Goal: Information Seeking & Learning: Learn about a topic

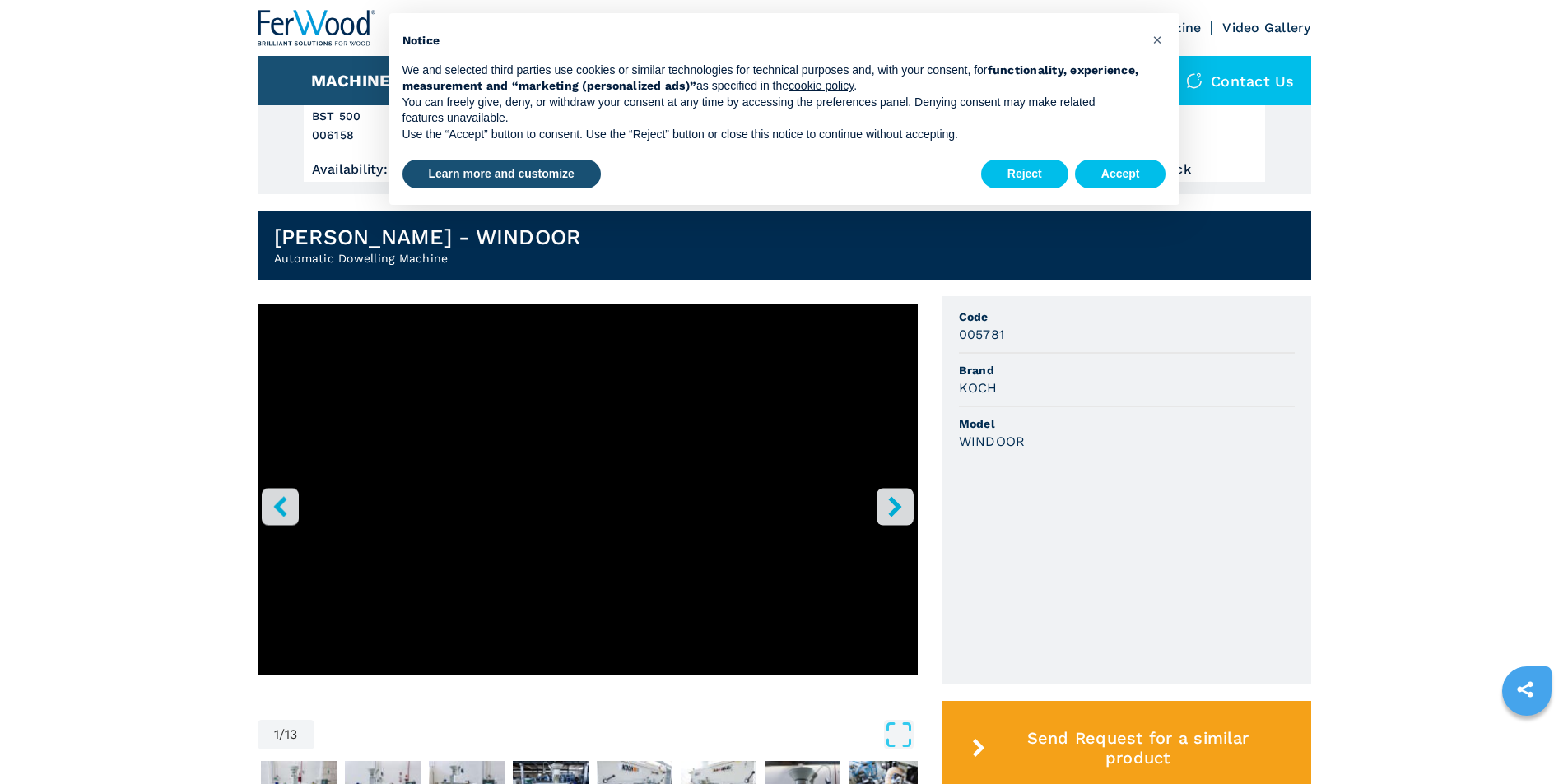
scroll to position [329, 0]
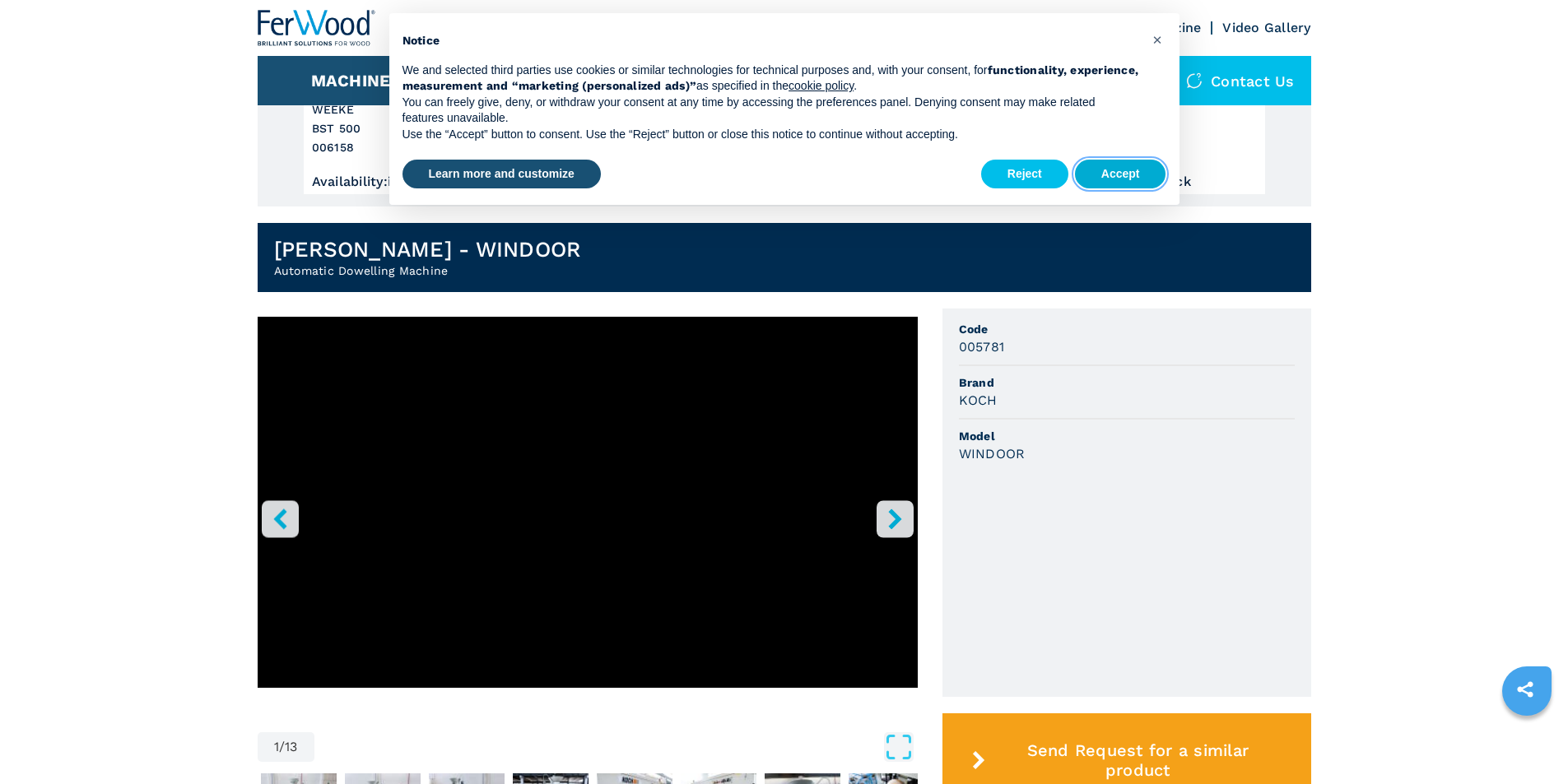
click at [1115, 173] on button "Accept" at bounding box center [1121, 174] width 92 height 29
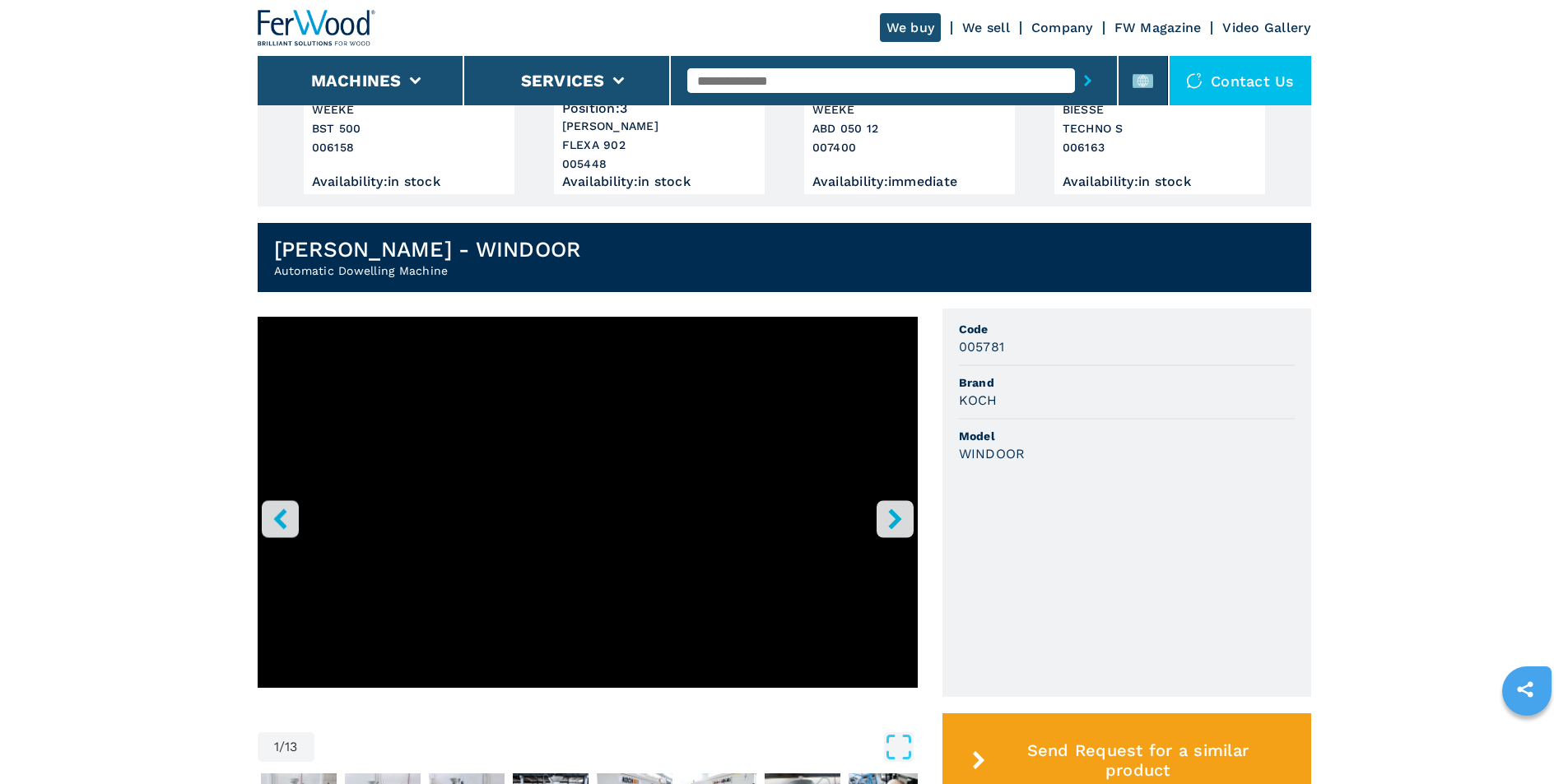
click at [883, 516] on button "right-button" at bounding box center [895, 519] width 37 height 37
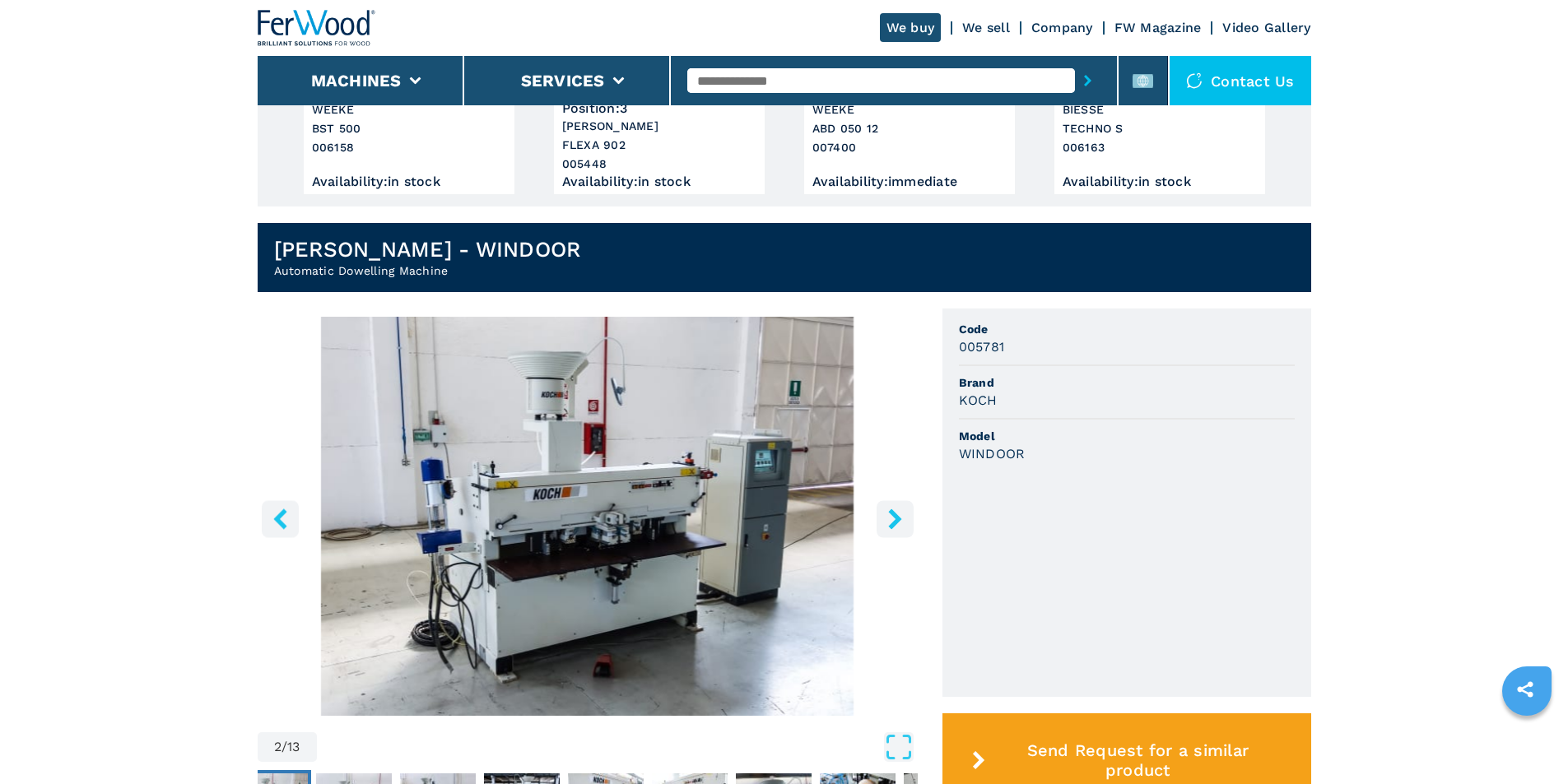
click at [888, 517] on icon "right-button" at bounding box center [895, 519] width 21 height 21
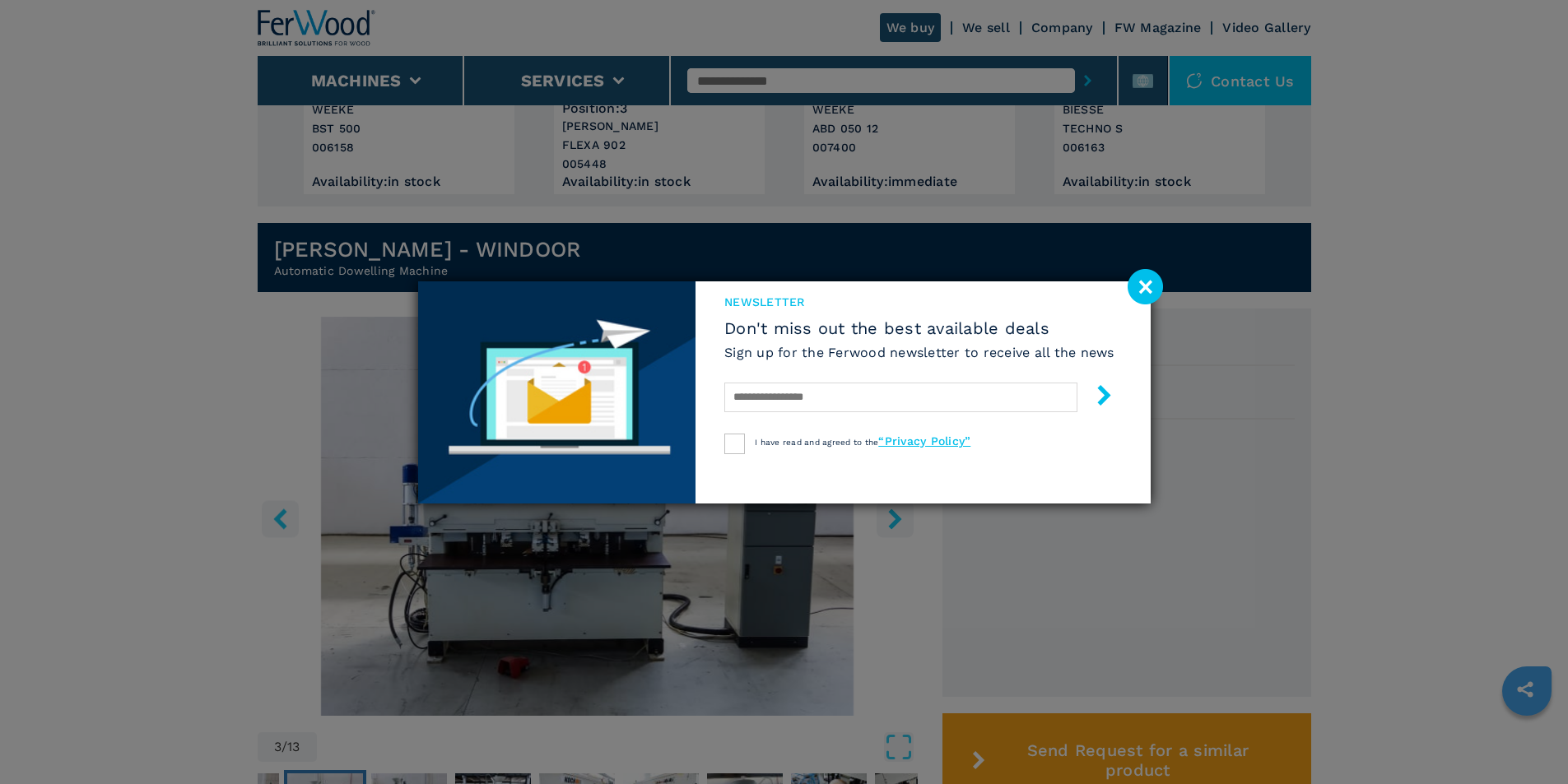
click at [1137, 294] on image at bounding box center [1145, 287] width 35 height 35
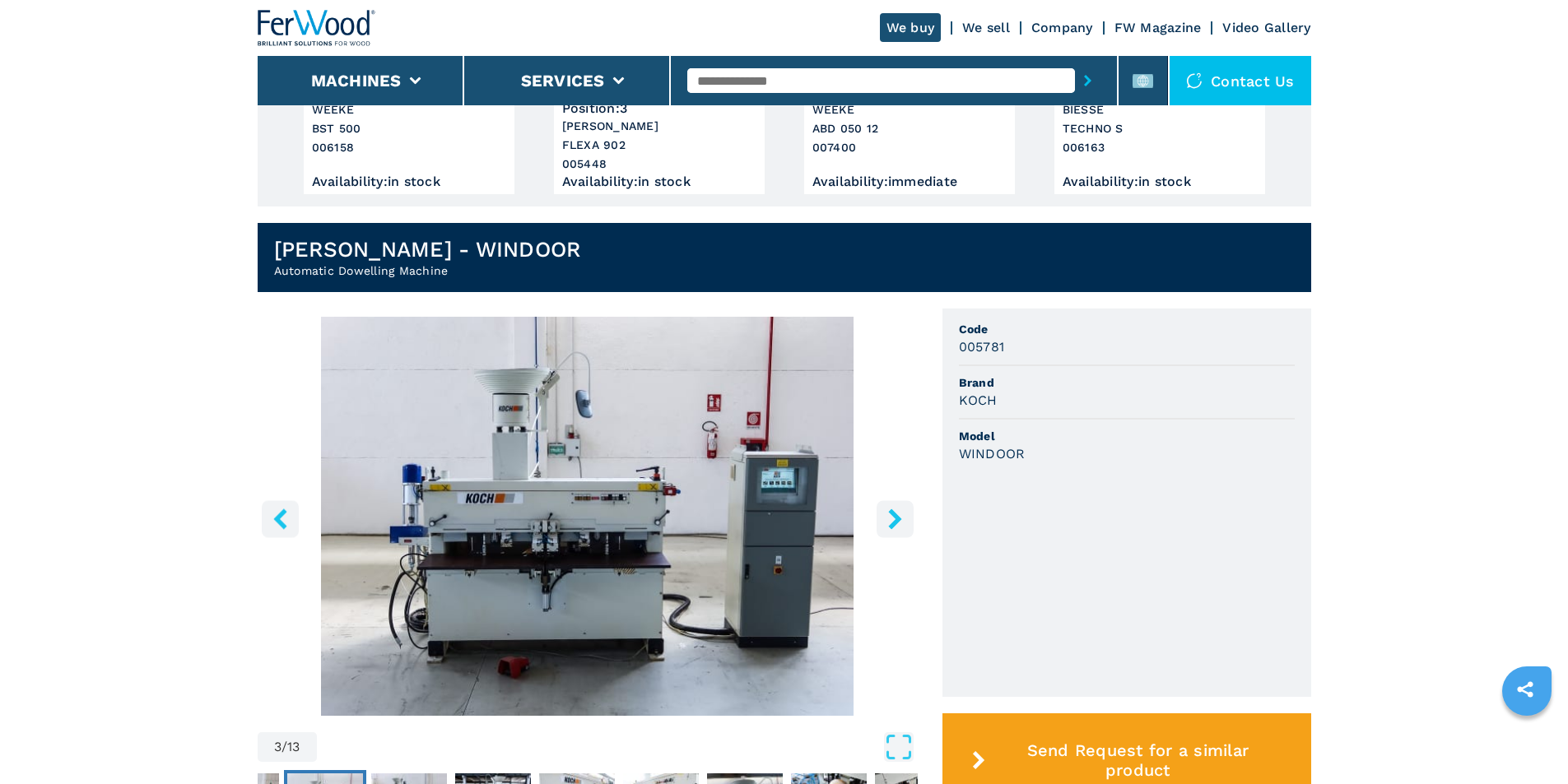
click at [885, 519] on icon "right-button" at bounding box center [895, 519] width 21 height 21
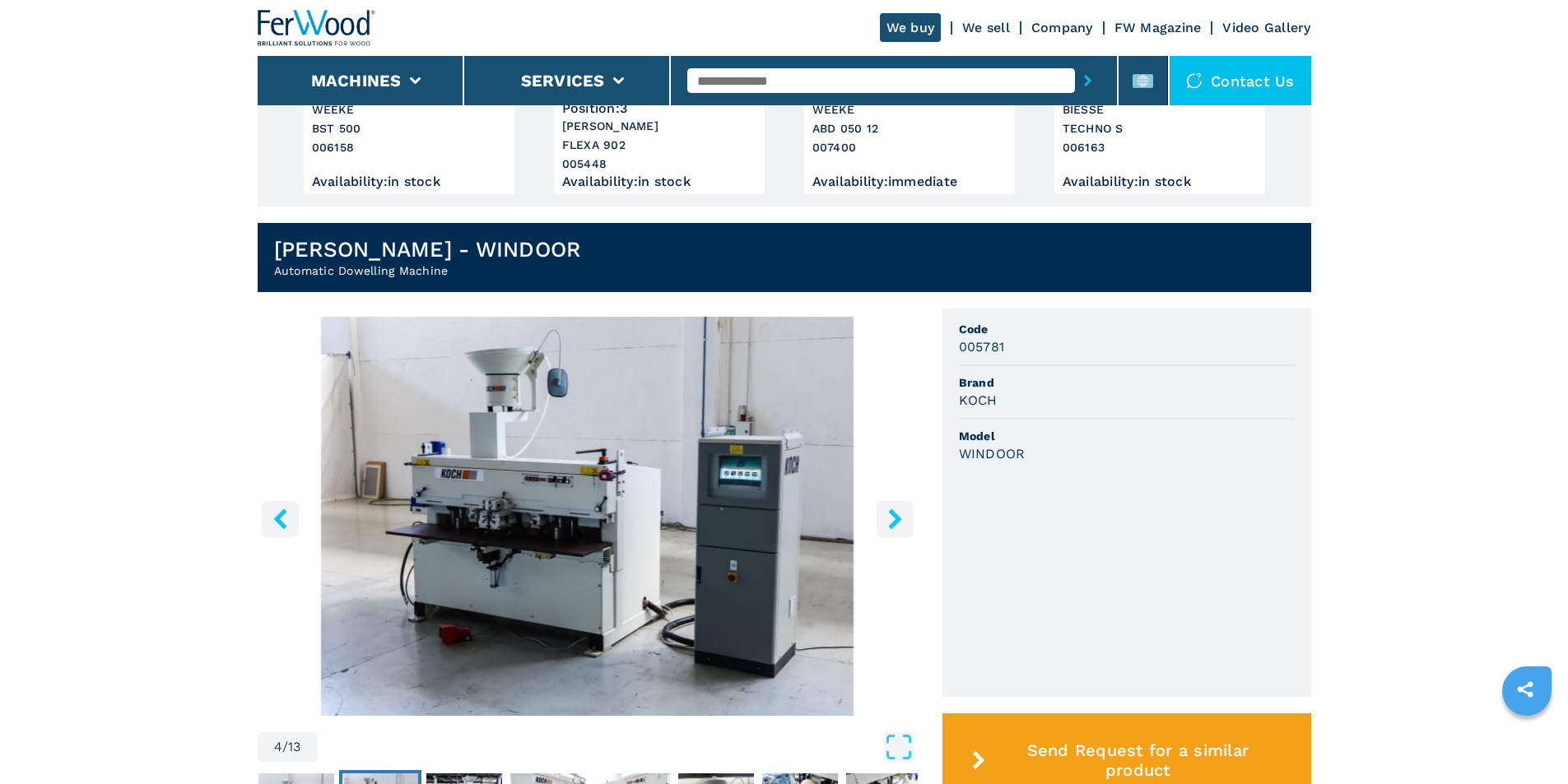
click at [898, 519] on icon "right-button" at bounding box center [895, 519] width 13 height 21
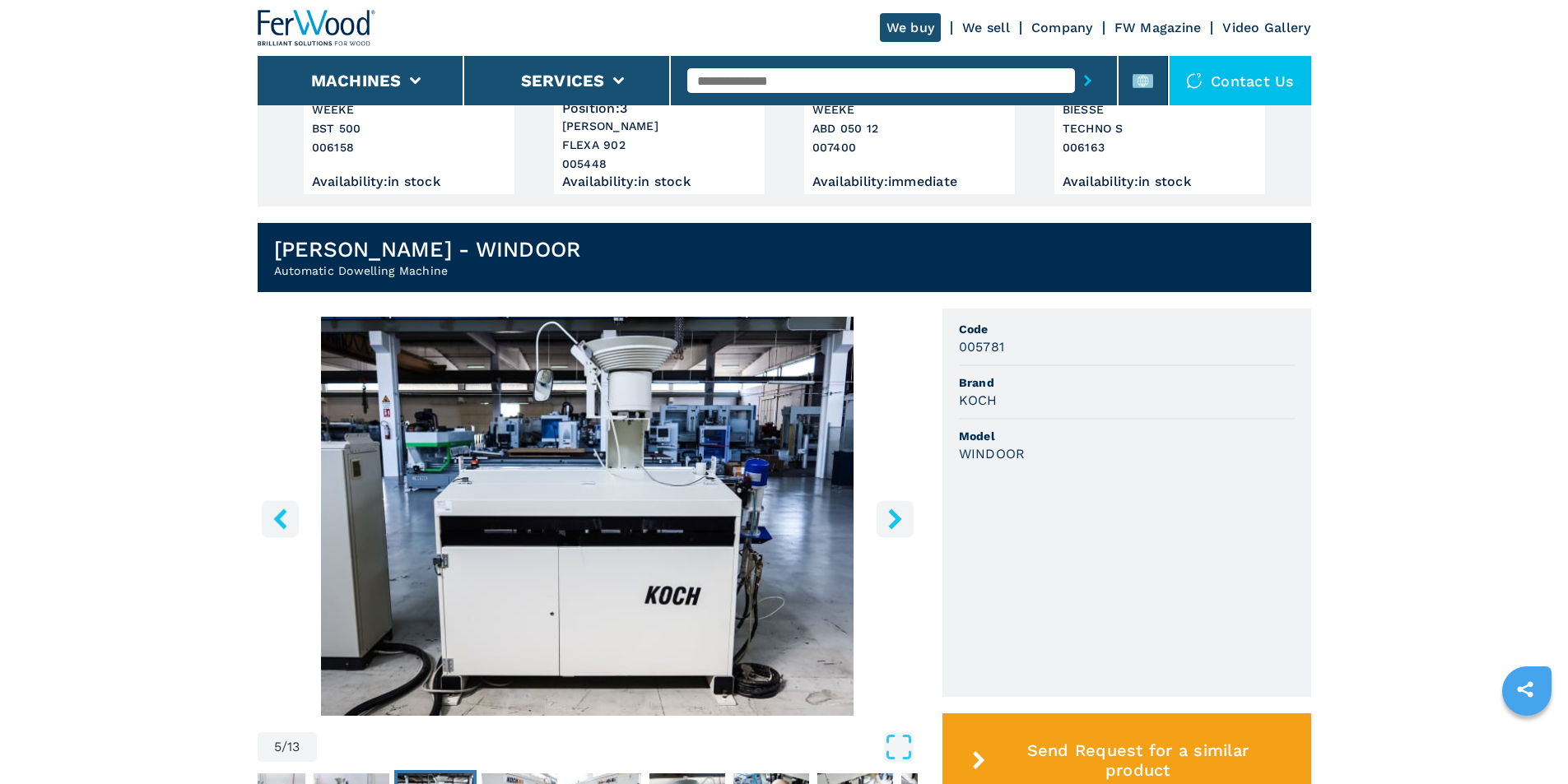
click at [897, 519] on icon "right-button" at bounding box center [895, 519] width 13 height 21
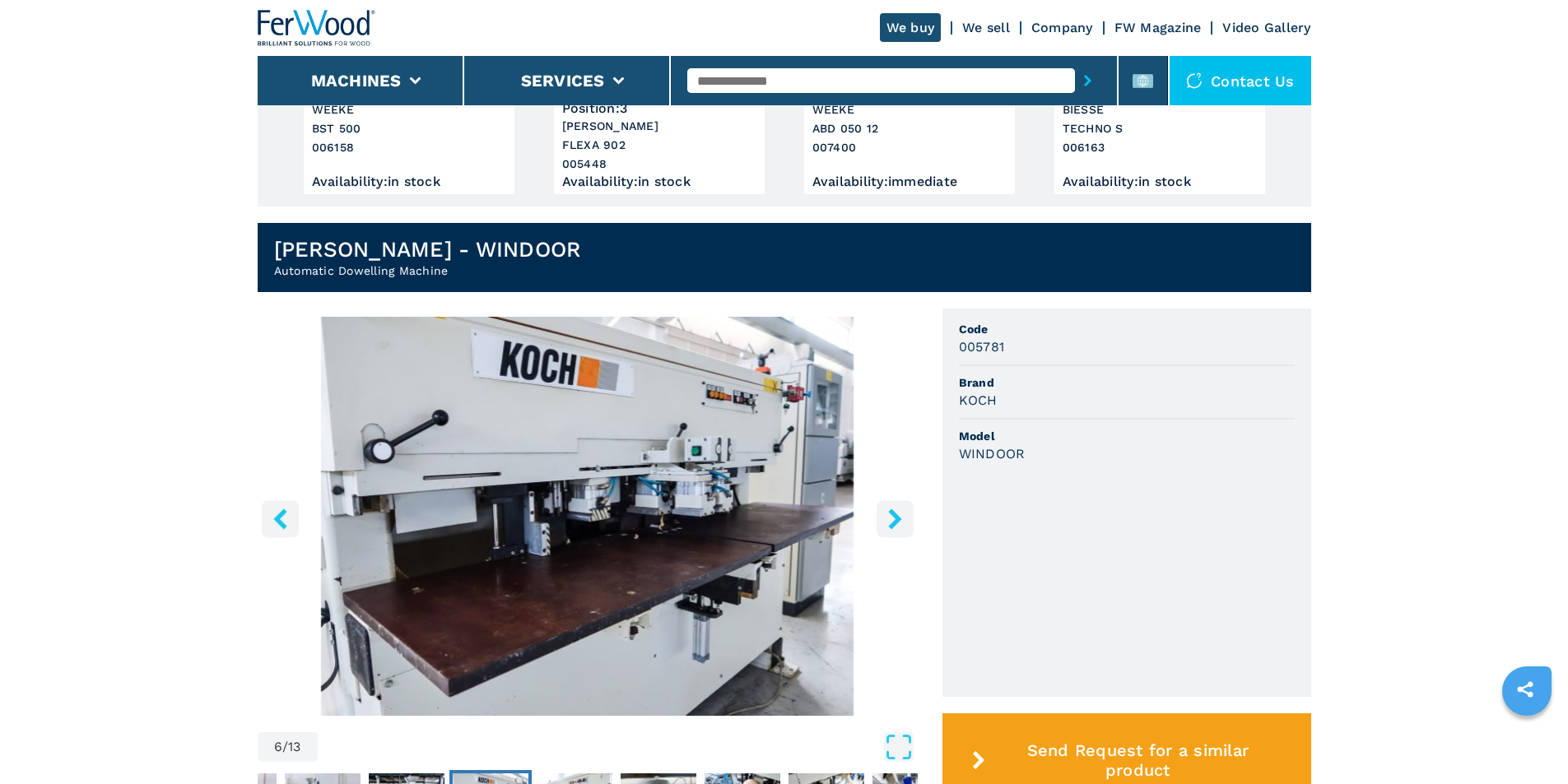
click at [895, 520] on icon "right-button" at bounding box center [895, 519] width 13 height 21
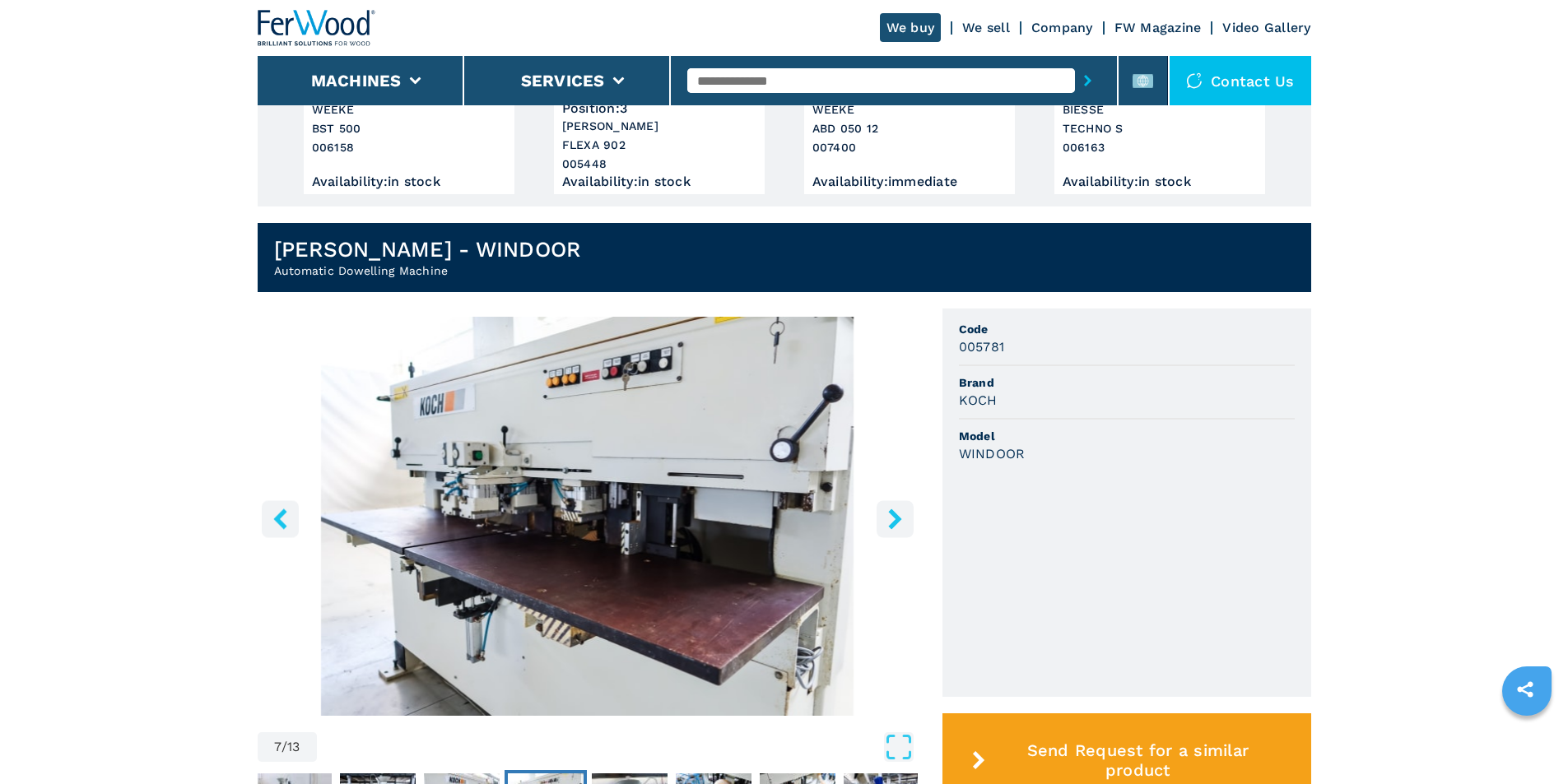
click at [895, 520] on icon "right-button" at bounding box center [895, 519] width 13 height 21
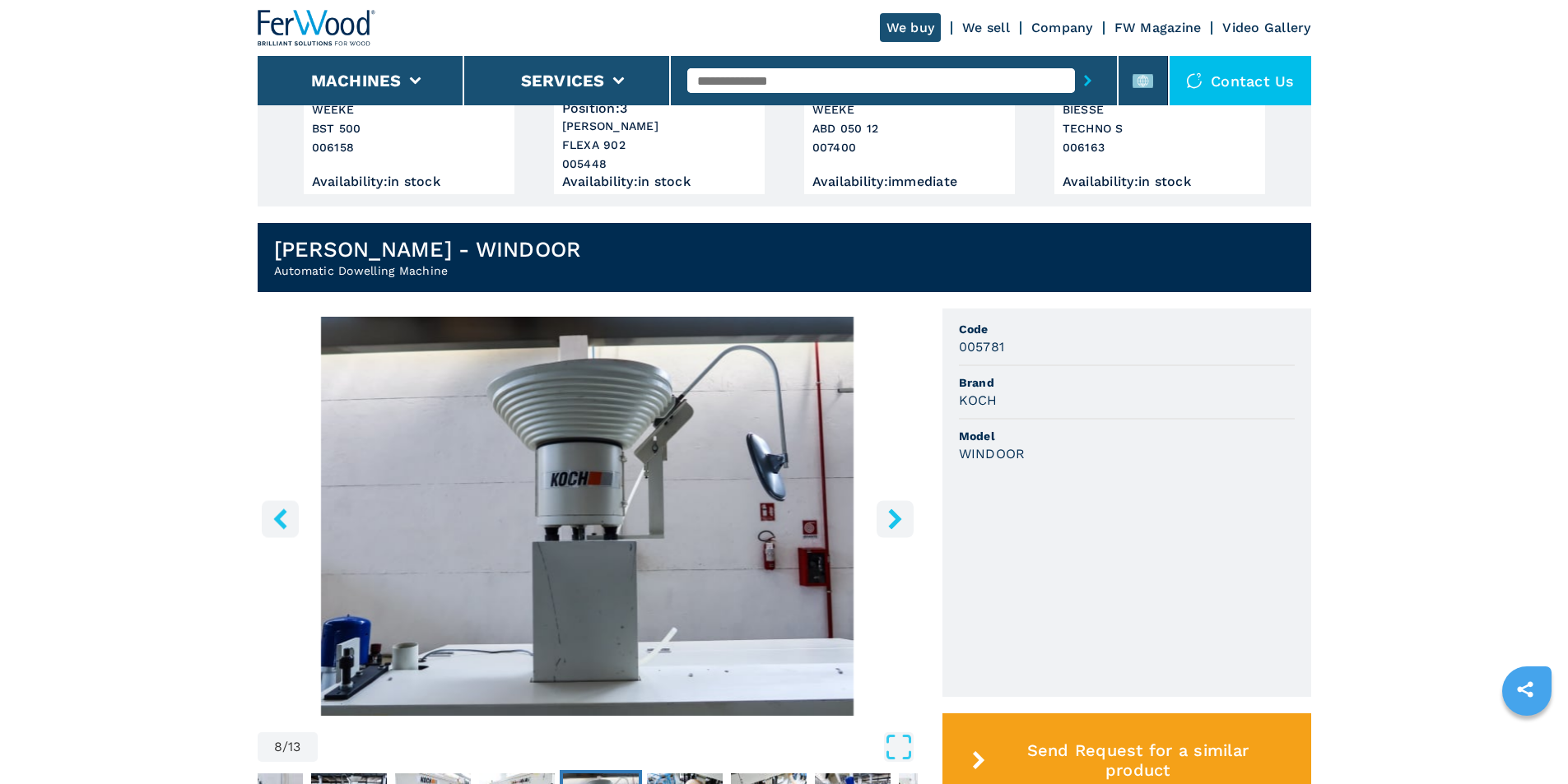
click at [895, 520] on icon "right-button" at bounding box center [895, 519] width 13 height 21
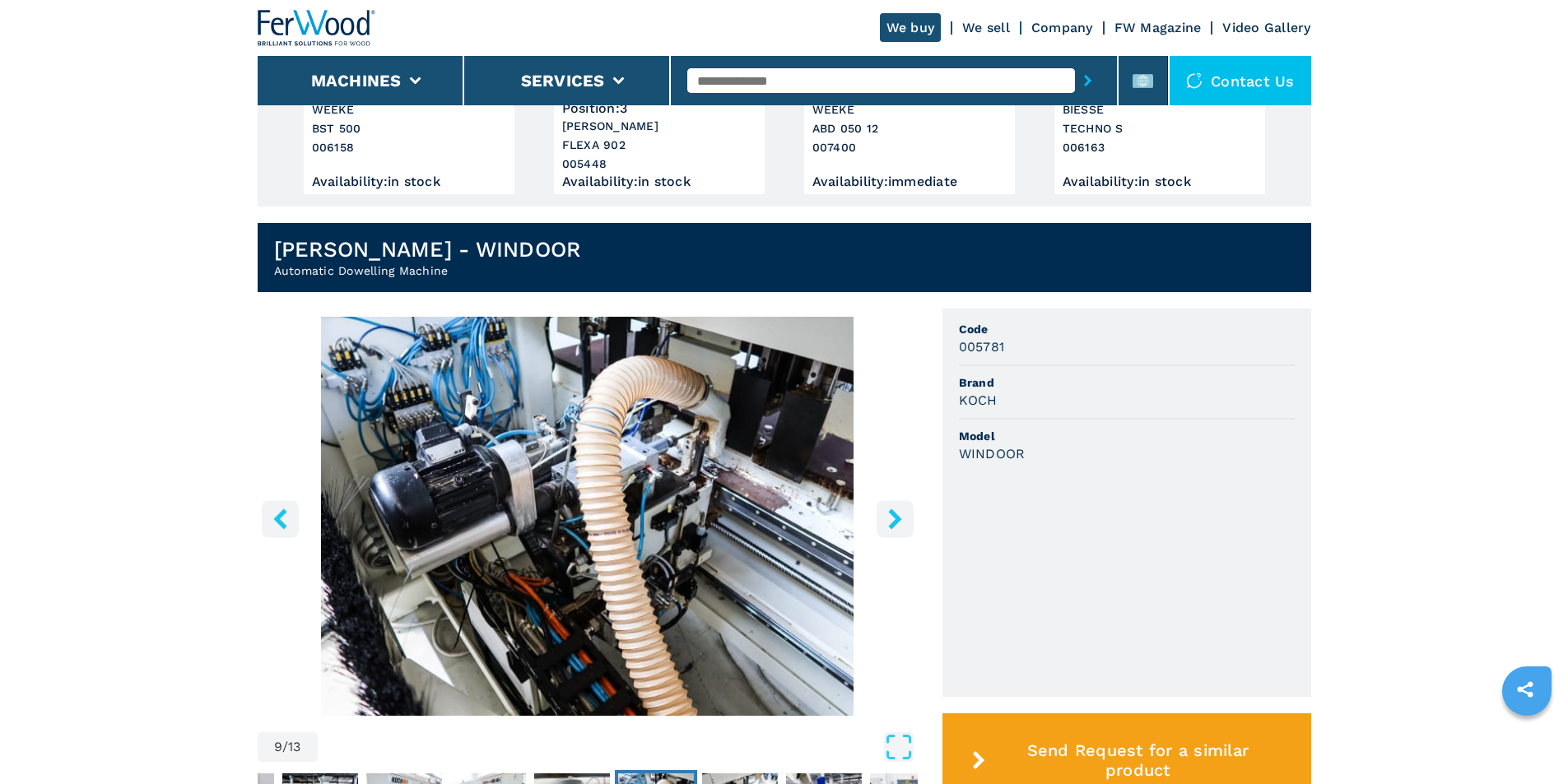
click at [895, 520] on icon "right-button" at bounding box center [895, 519] width 13 height 21
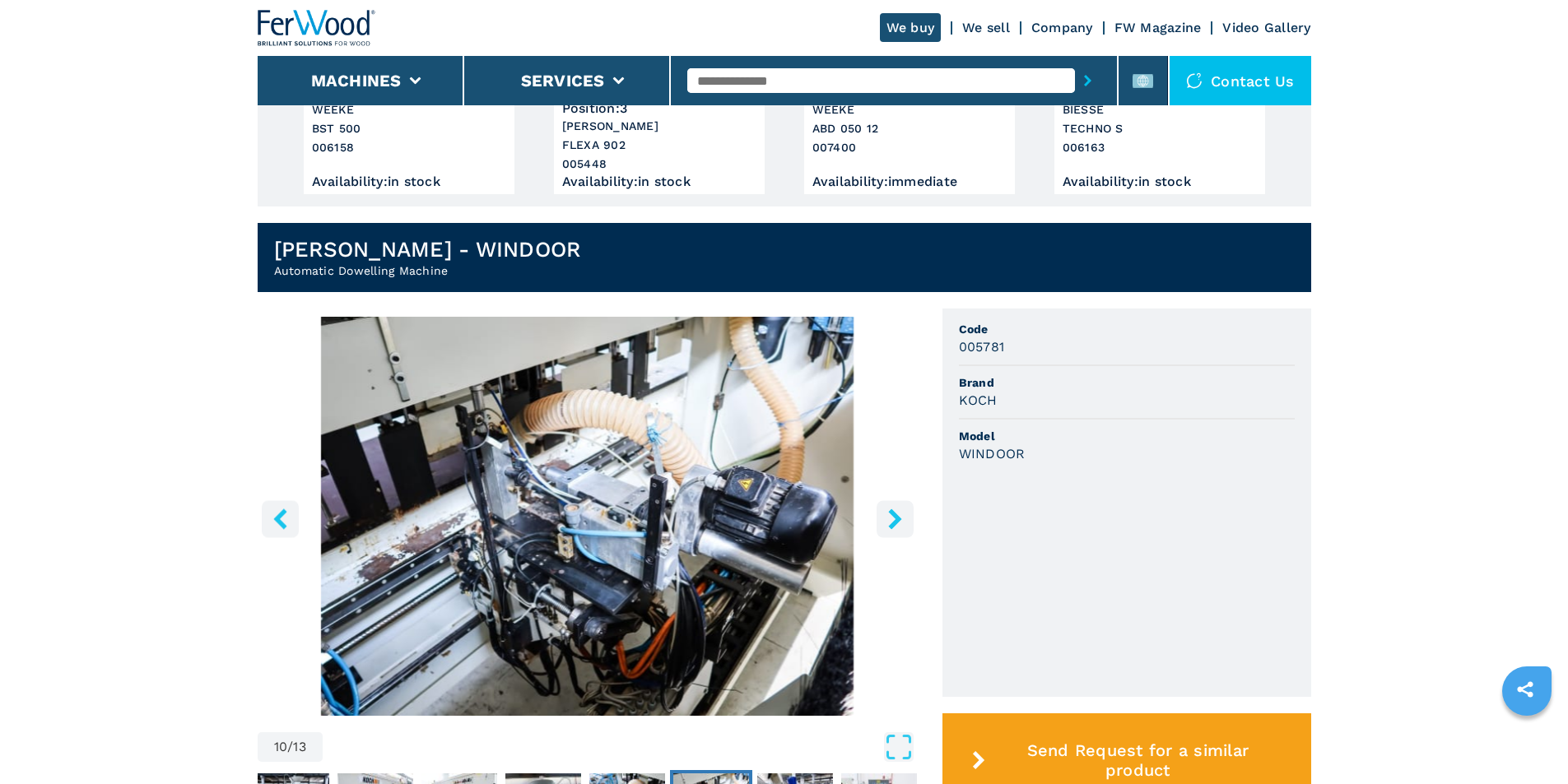
click at [895, 519] on icon "right-button" at bounding box center [895, 519] width 13 height 21
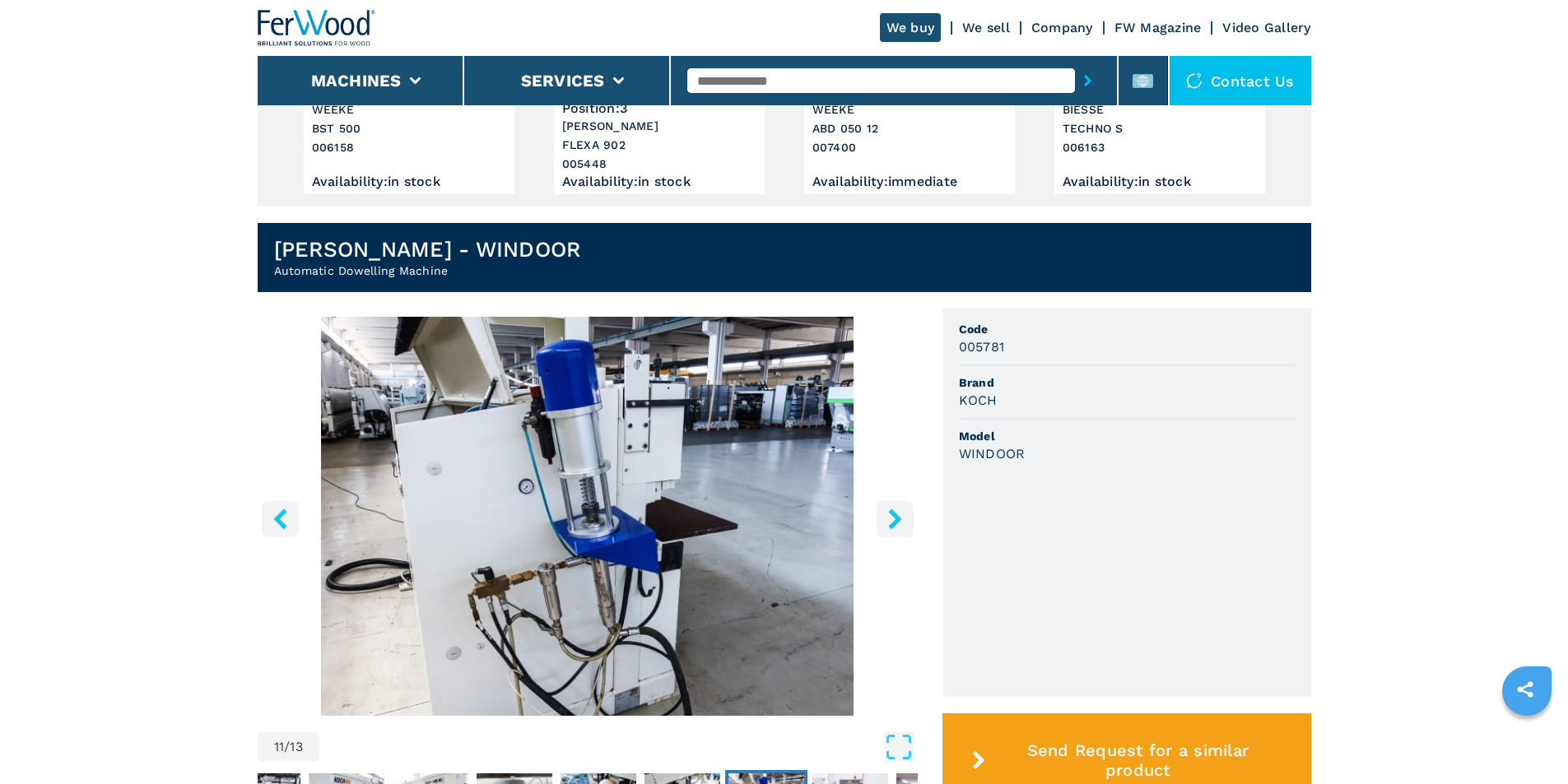
click at [894, 518] on icon "right-button" at bounding box center [895, 519] width 13 height 21
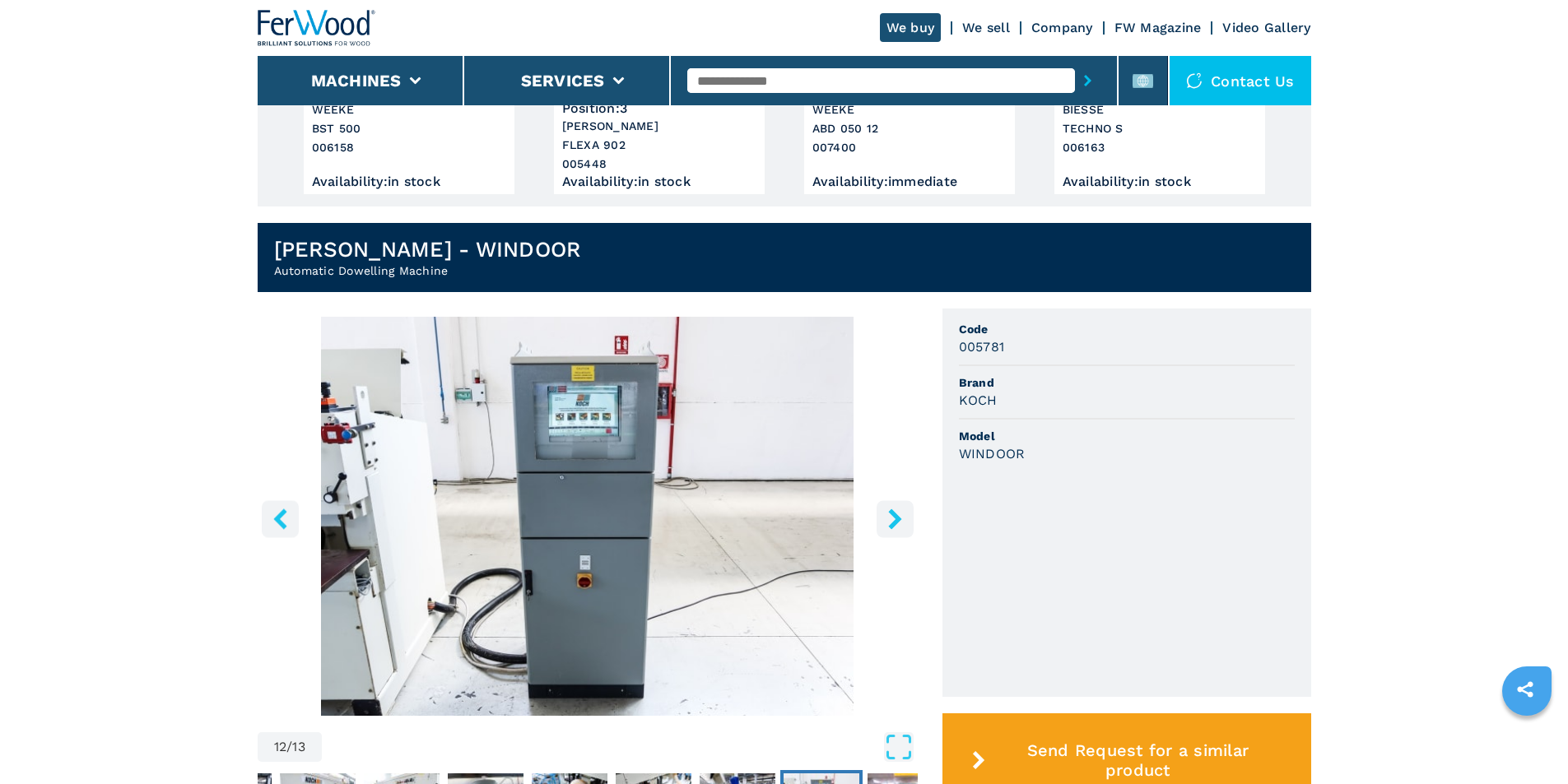
click at [893, 518] on icon "right-button" at bounding box center [895, 519] width 21 height 21
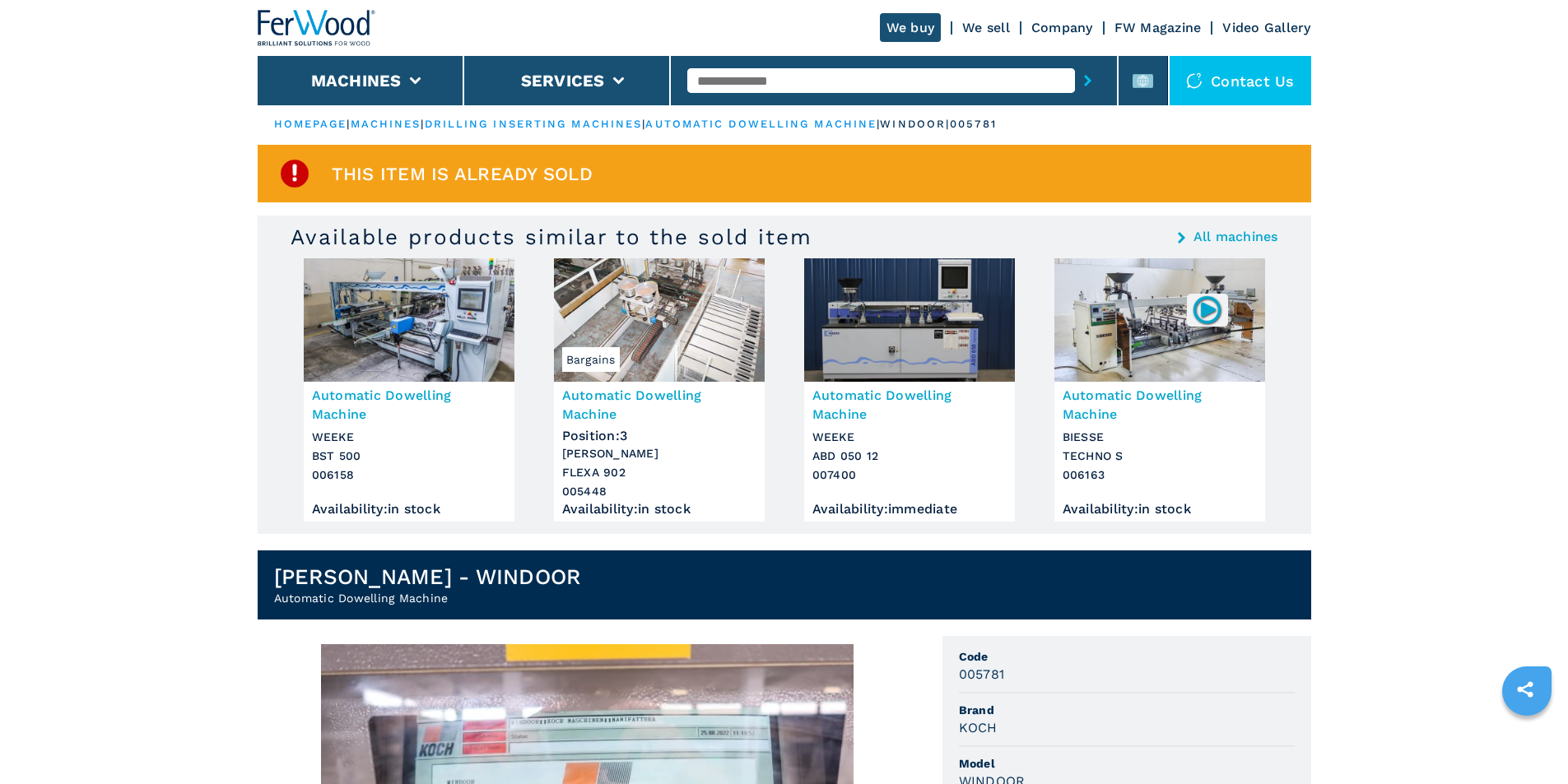
scroll to position [0, 0]
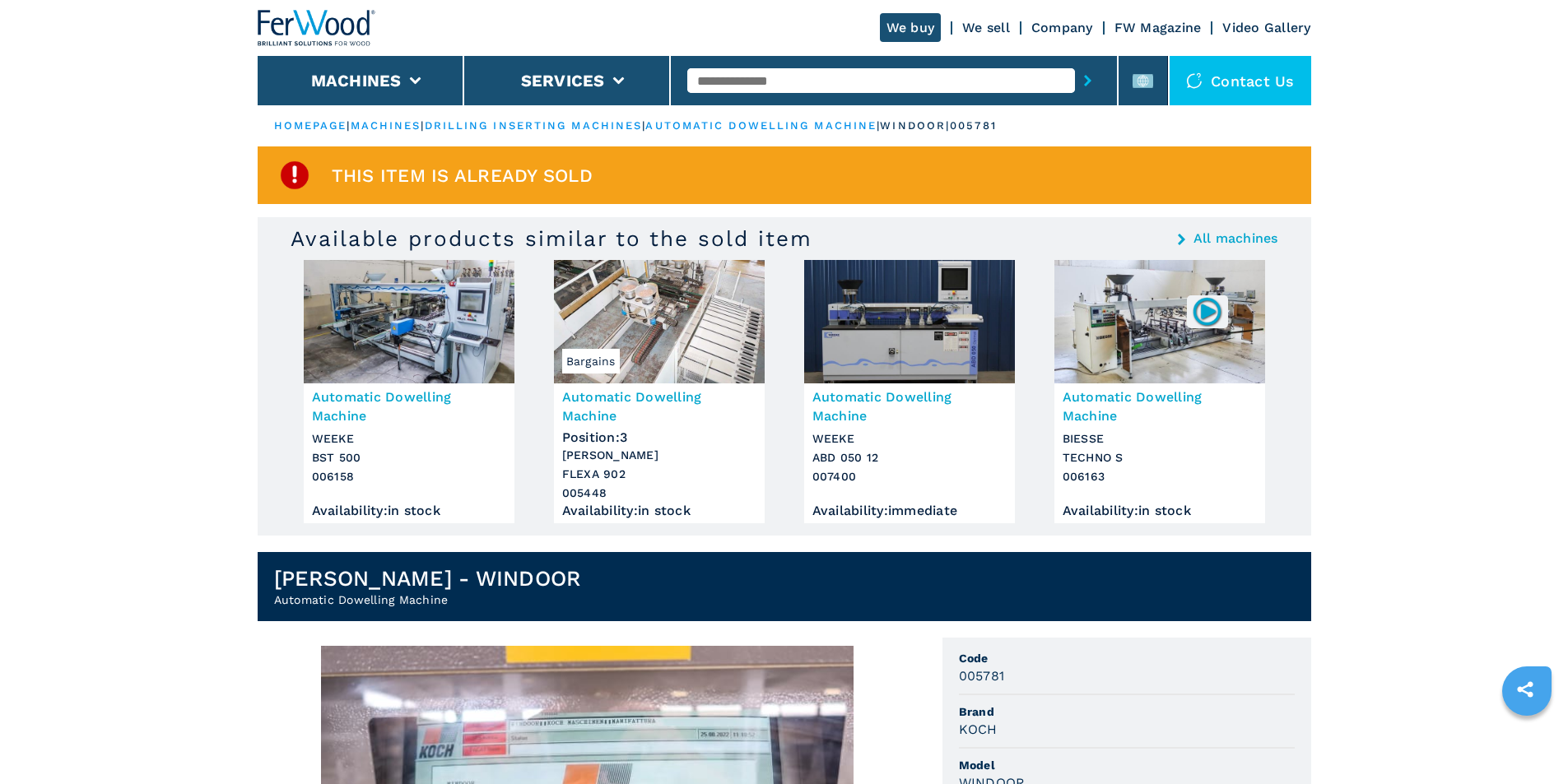
click at [872, 341] on img at bounding box center [909, 321] width 211 height 123
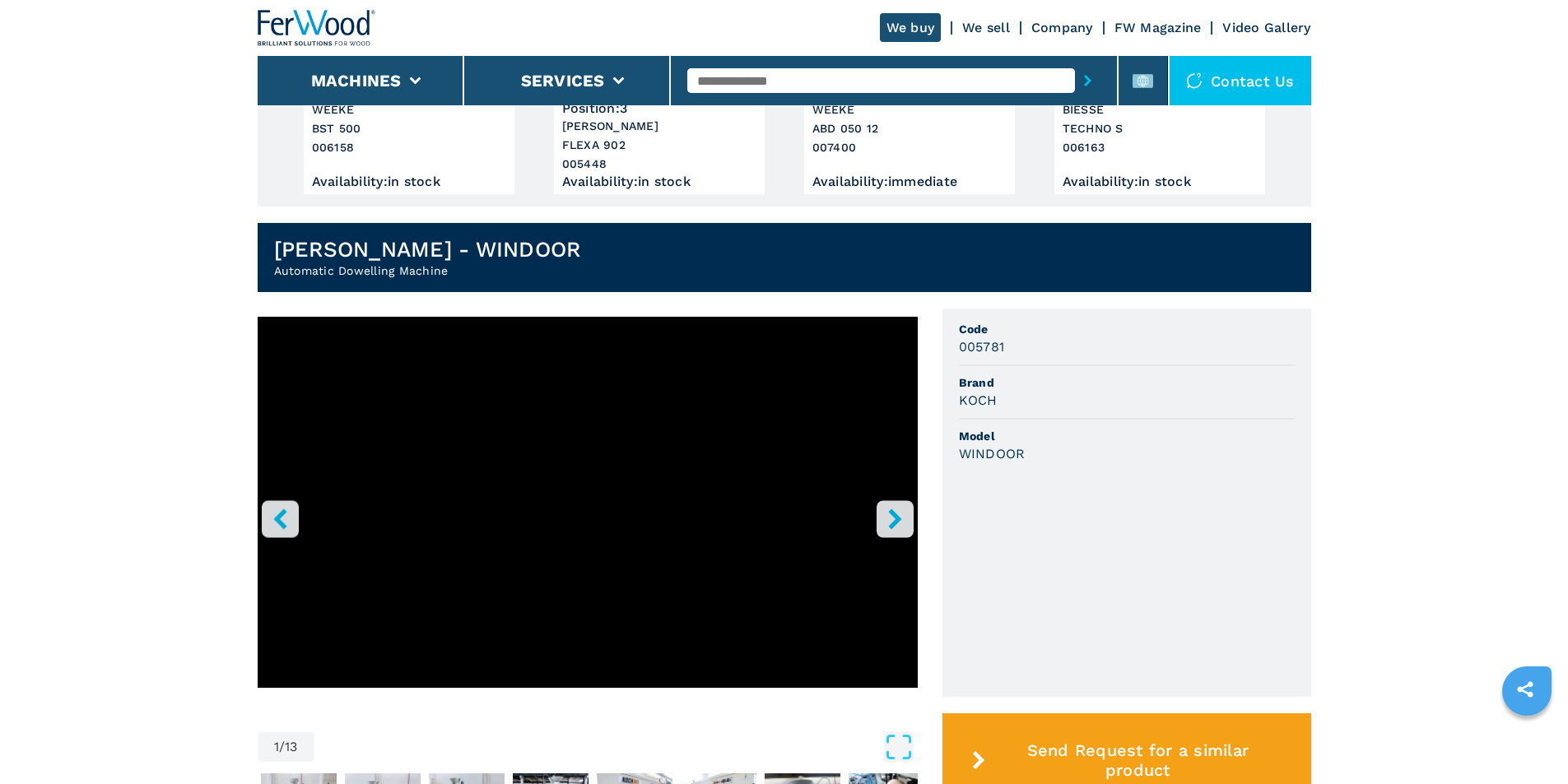
scroll to position [412, 0]
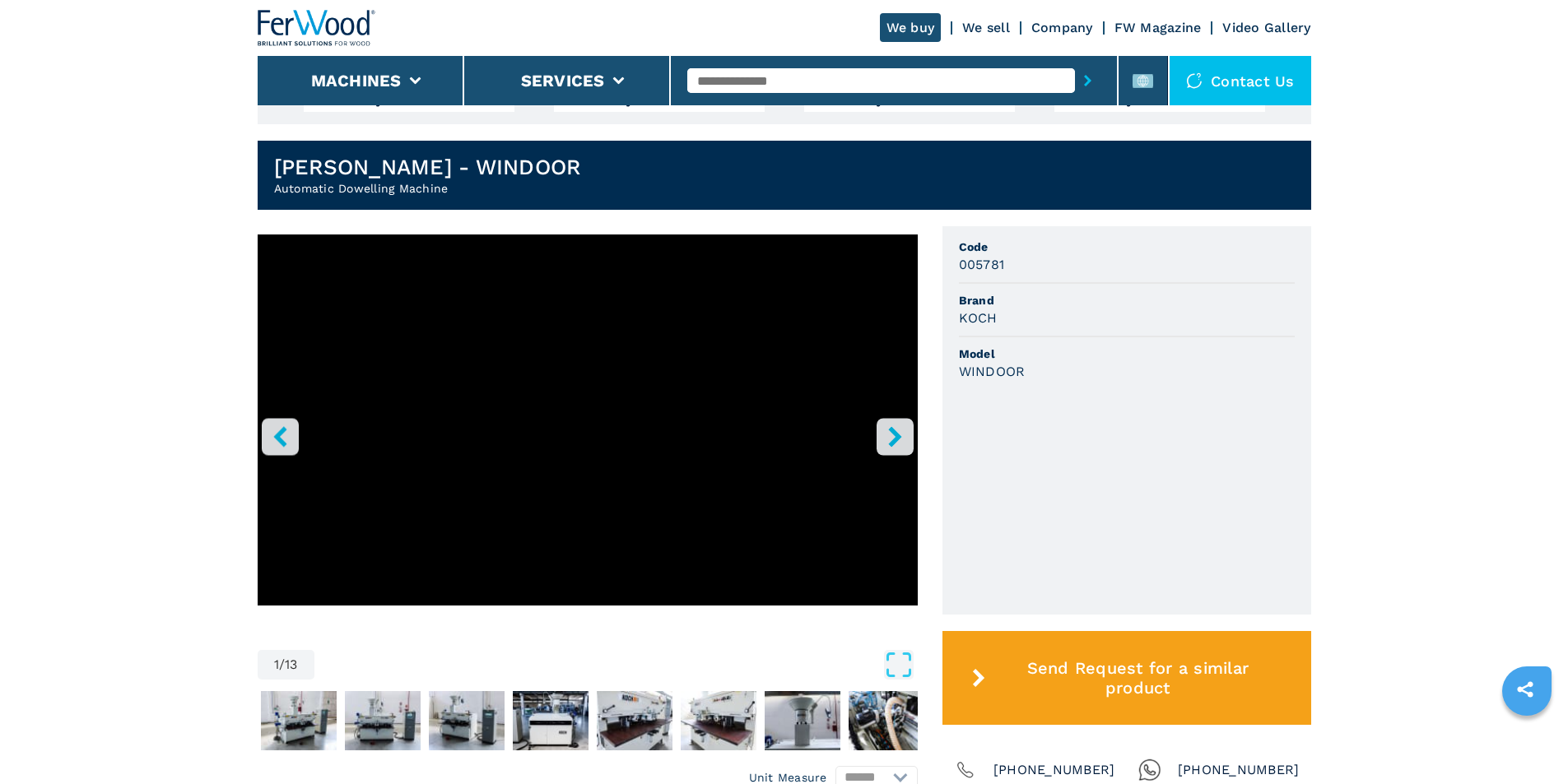
click at [273, 439] on icon "left-button" at bounding box center [281, 437] width 21 height 21
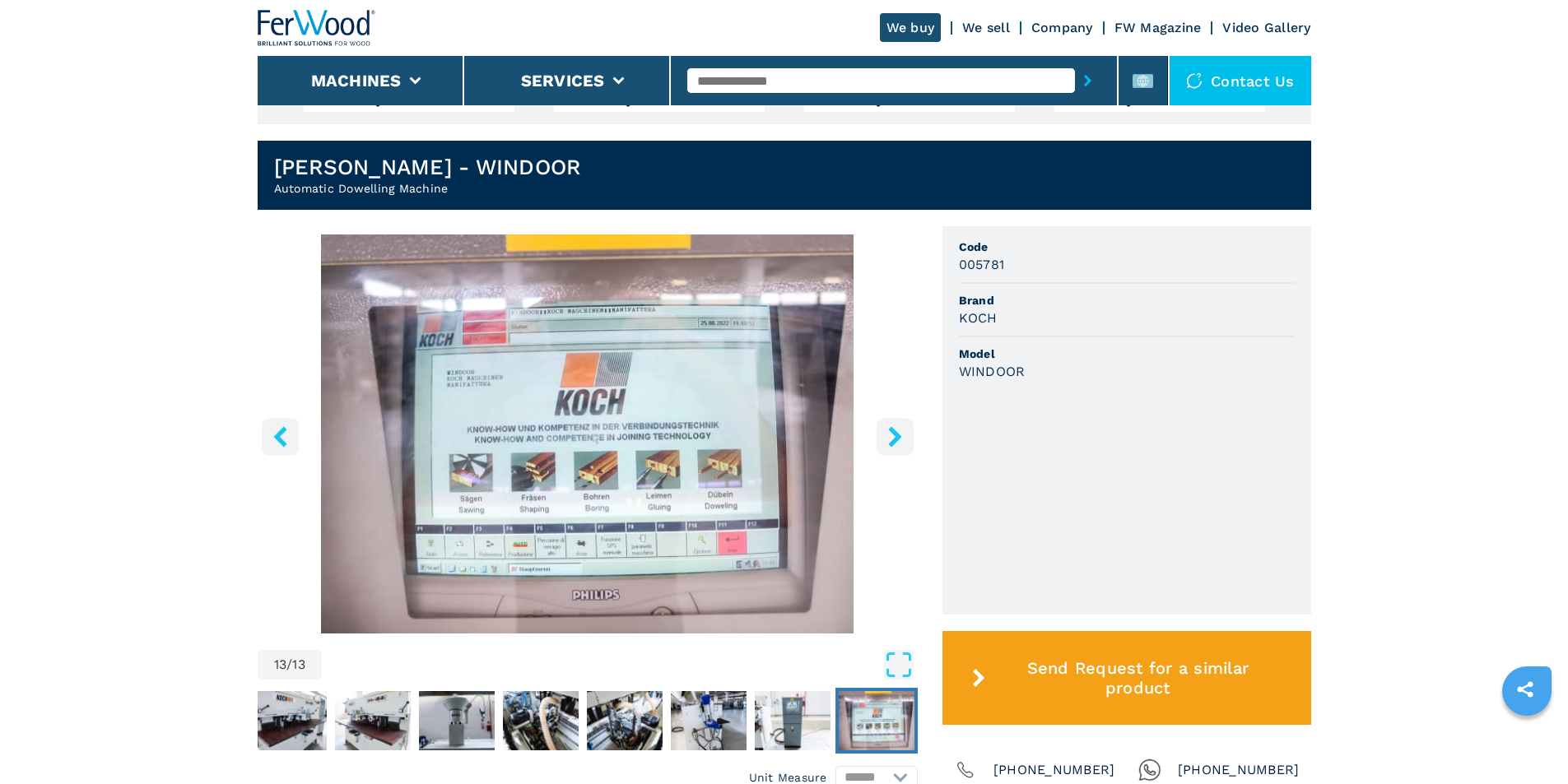
click at [579, 522] on img "Go to Slide 13" at bounding box center [587, 434] width 660 height 399
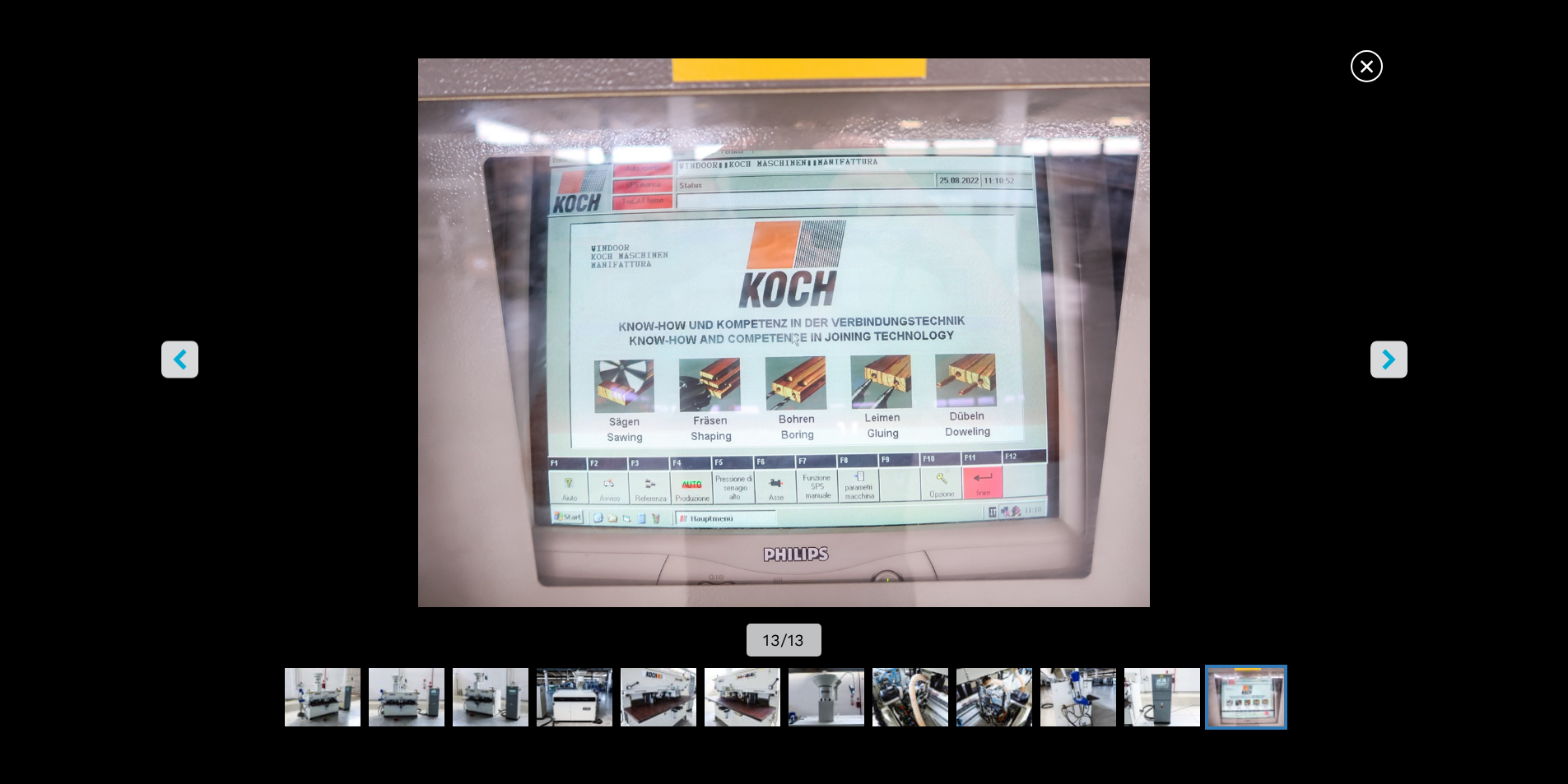
click at [1381, 357] on icon "right-button" at bounding box center [1389, 359] width 21 height 21
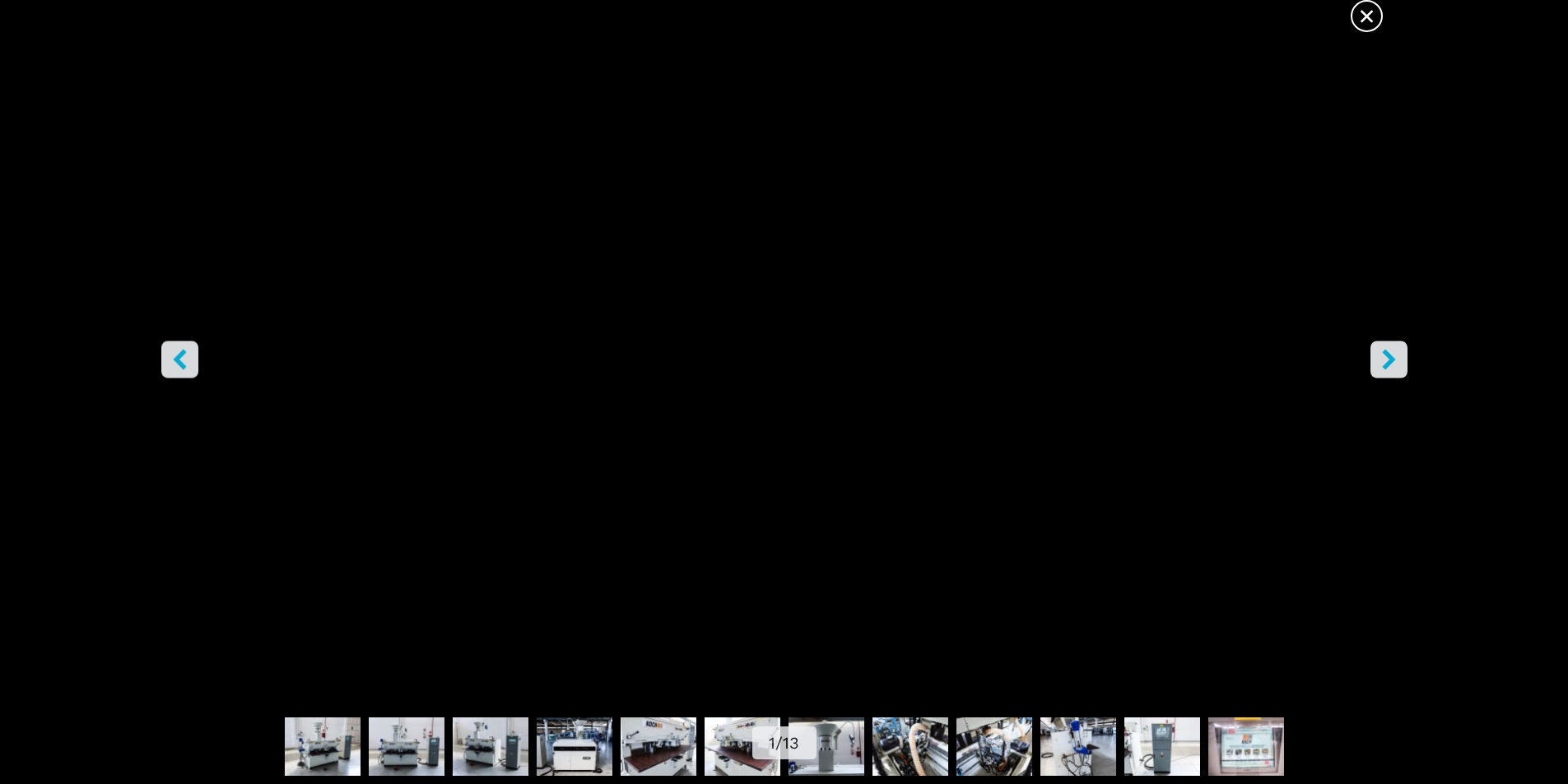
click at [1381, 357] on icon "right-button" at bounding box center [1389, 359] width 21 height 21
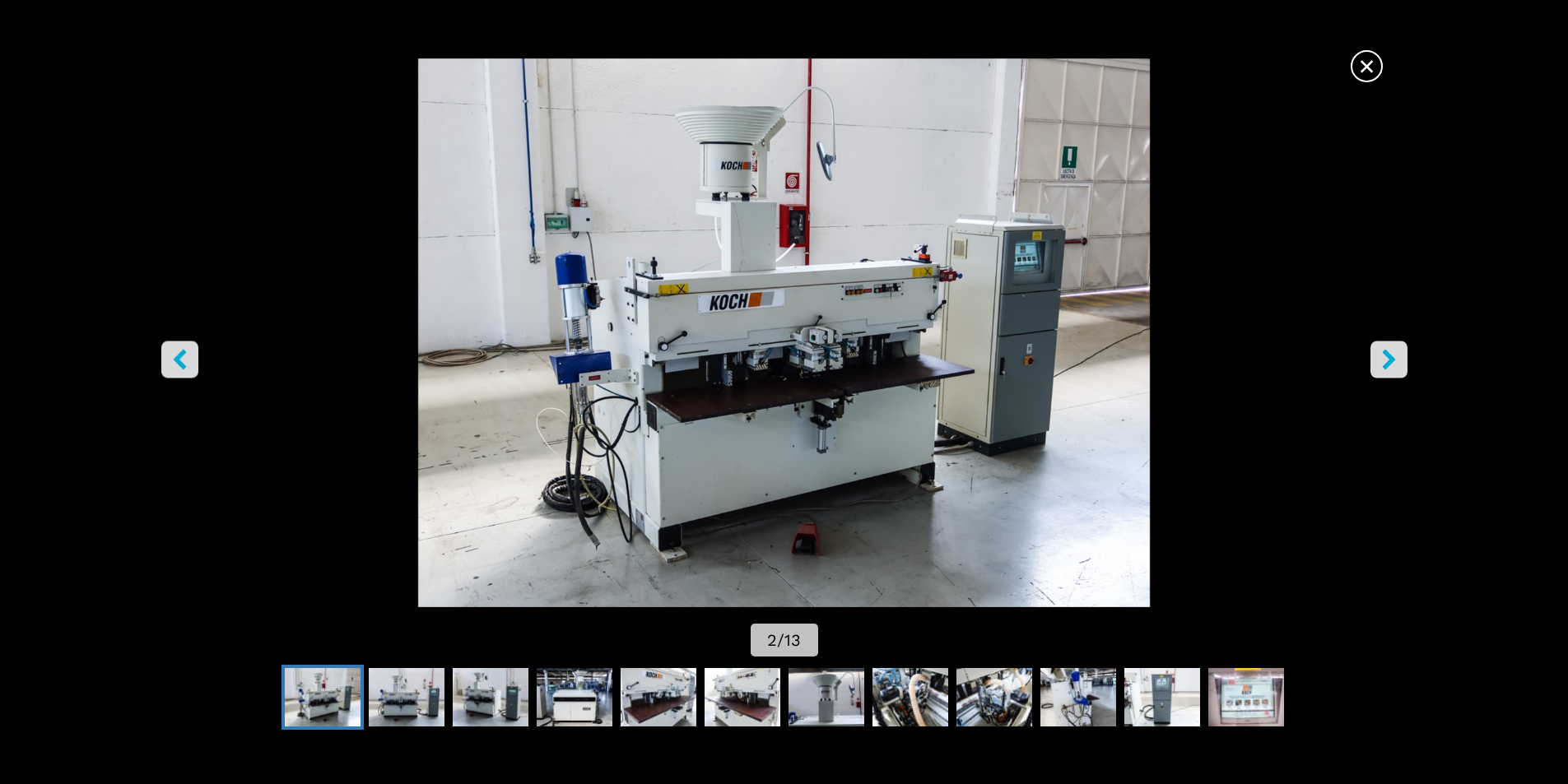
click at [1380, 357] on icon "right-button" at bounding box center [1389, 359] width 21 height 21
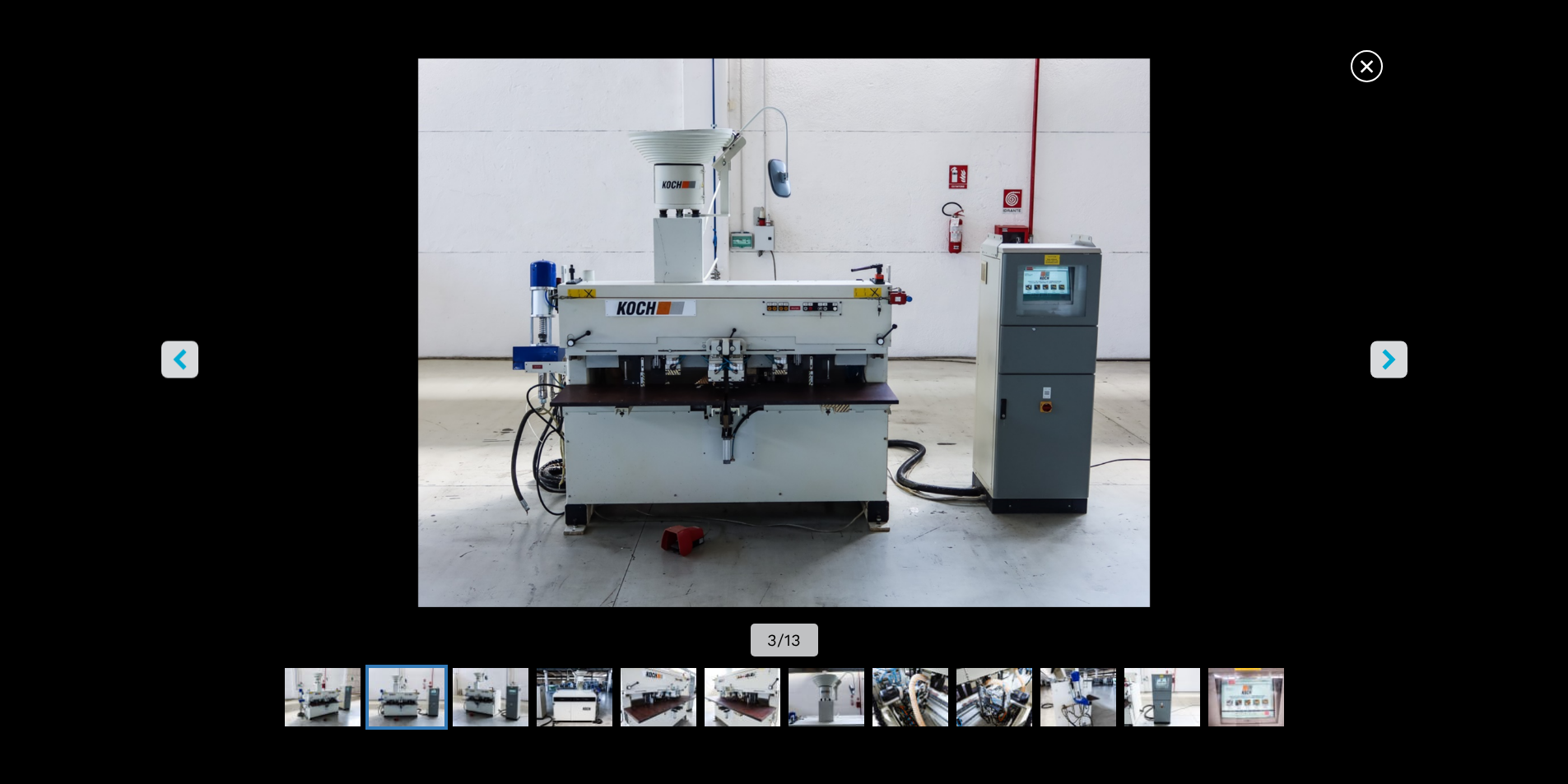
click at [1379, 357] on icon "right-button" at bounding box center [1389, 359] width 21 height 21
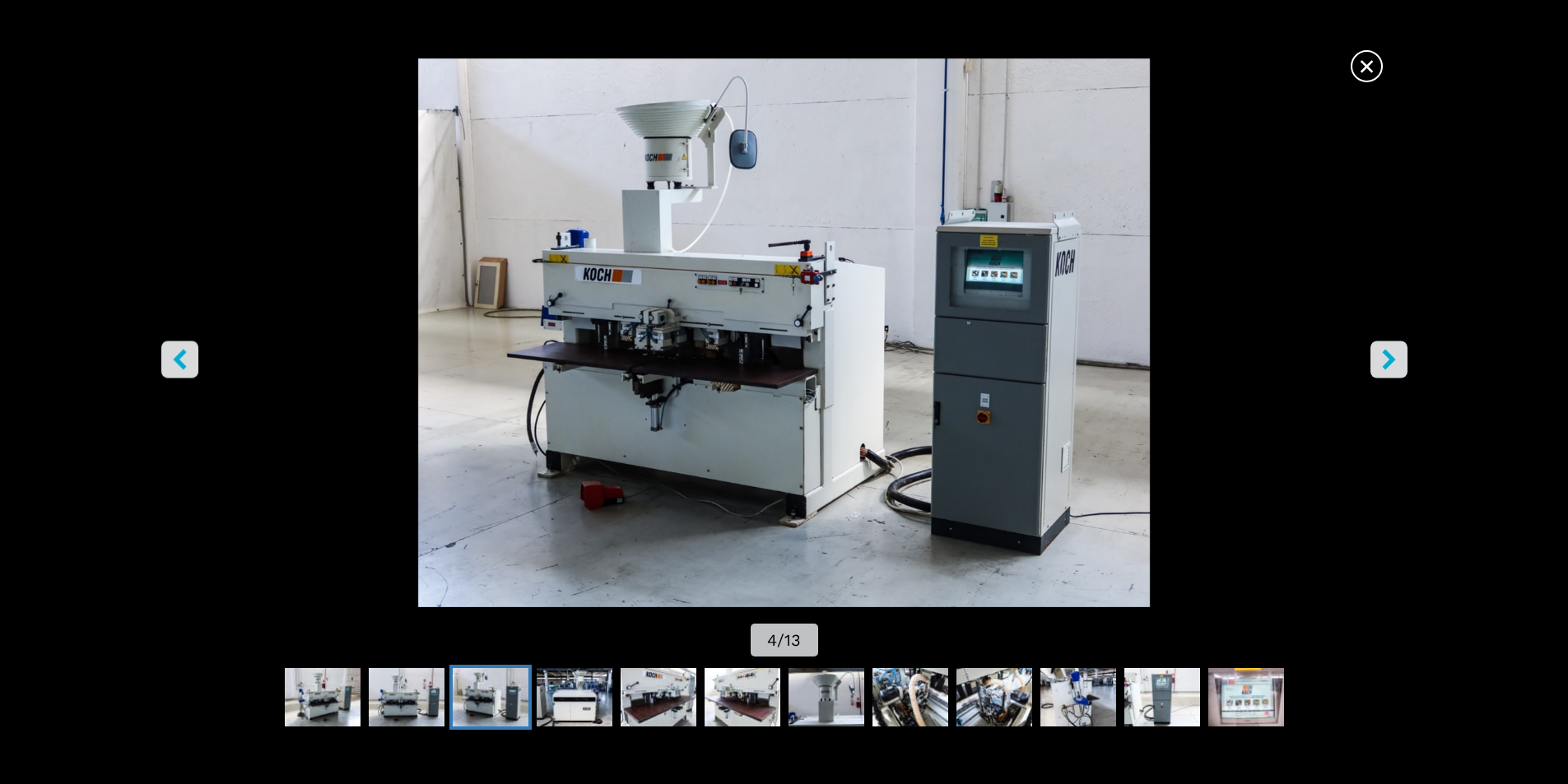
click at [1379, 357] on icon "right-button" at bounding box center [1389, 359] width 21 height 21
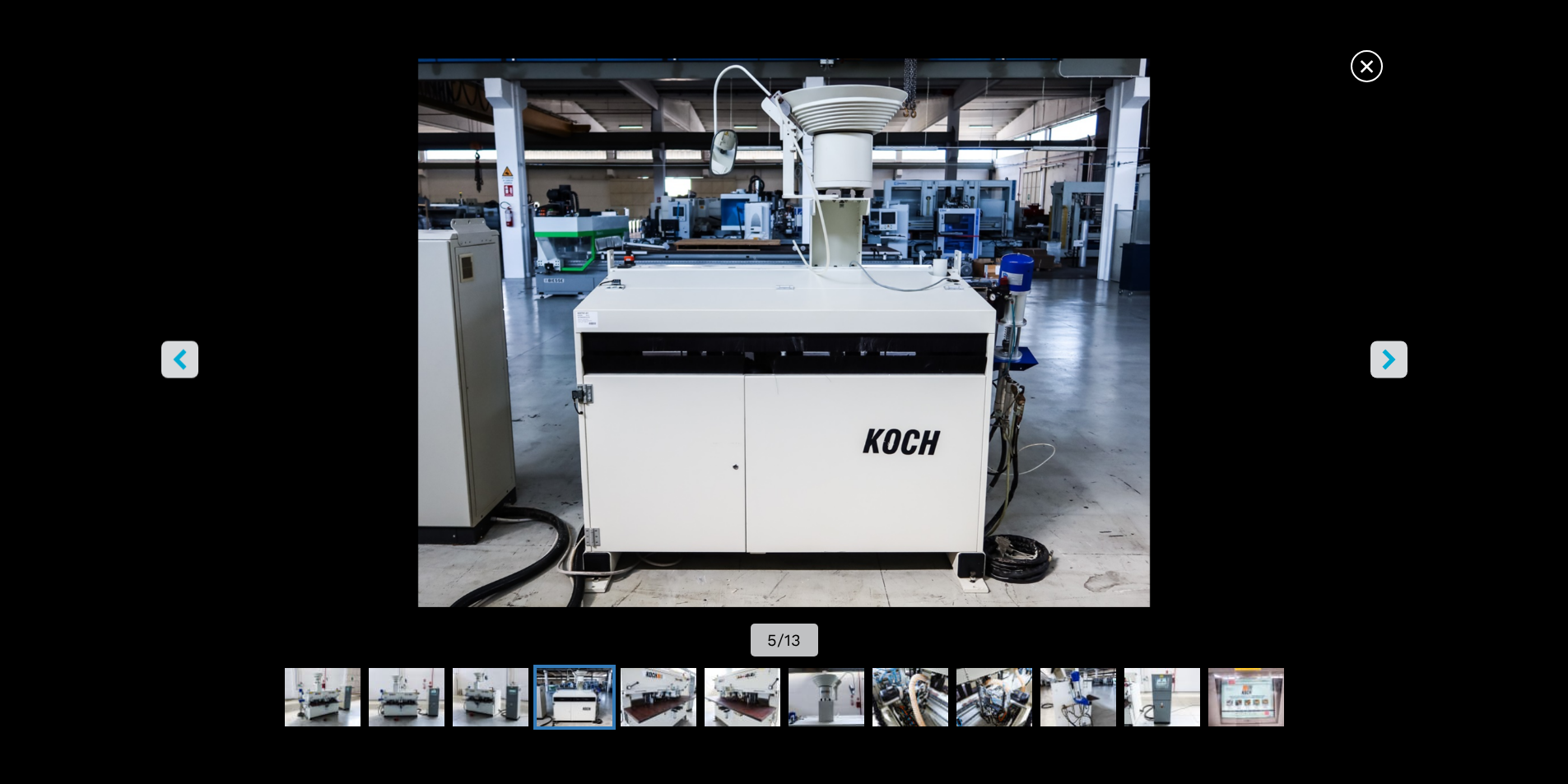
click at [1375, 360] on button "right-button" at bounding box center [1388, 359] width 37 height 37
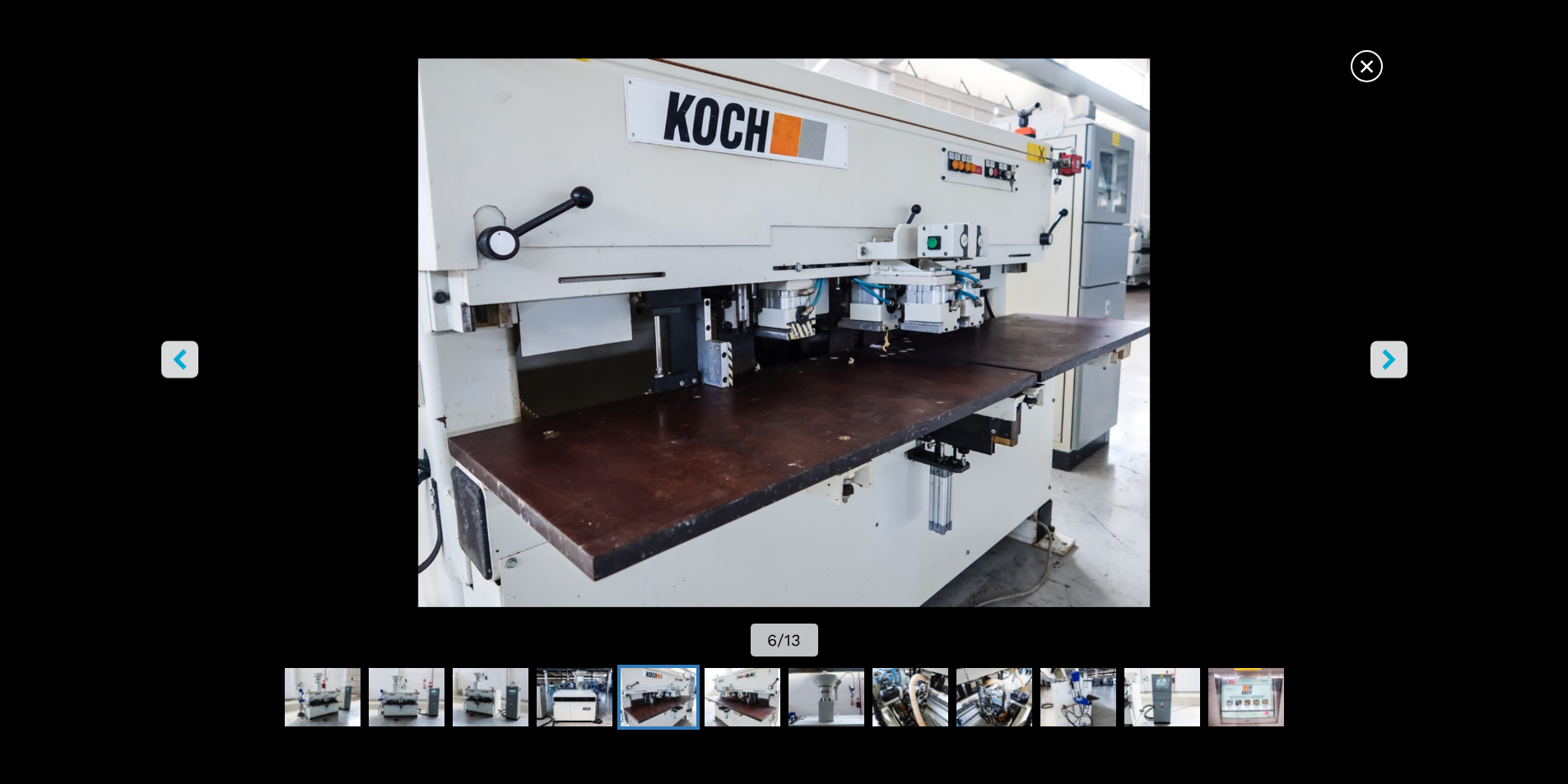
click at [1374, 360] on button "right-button" at bounding box center [1388, 359] width 37 height 37
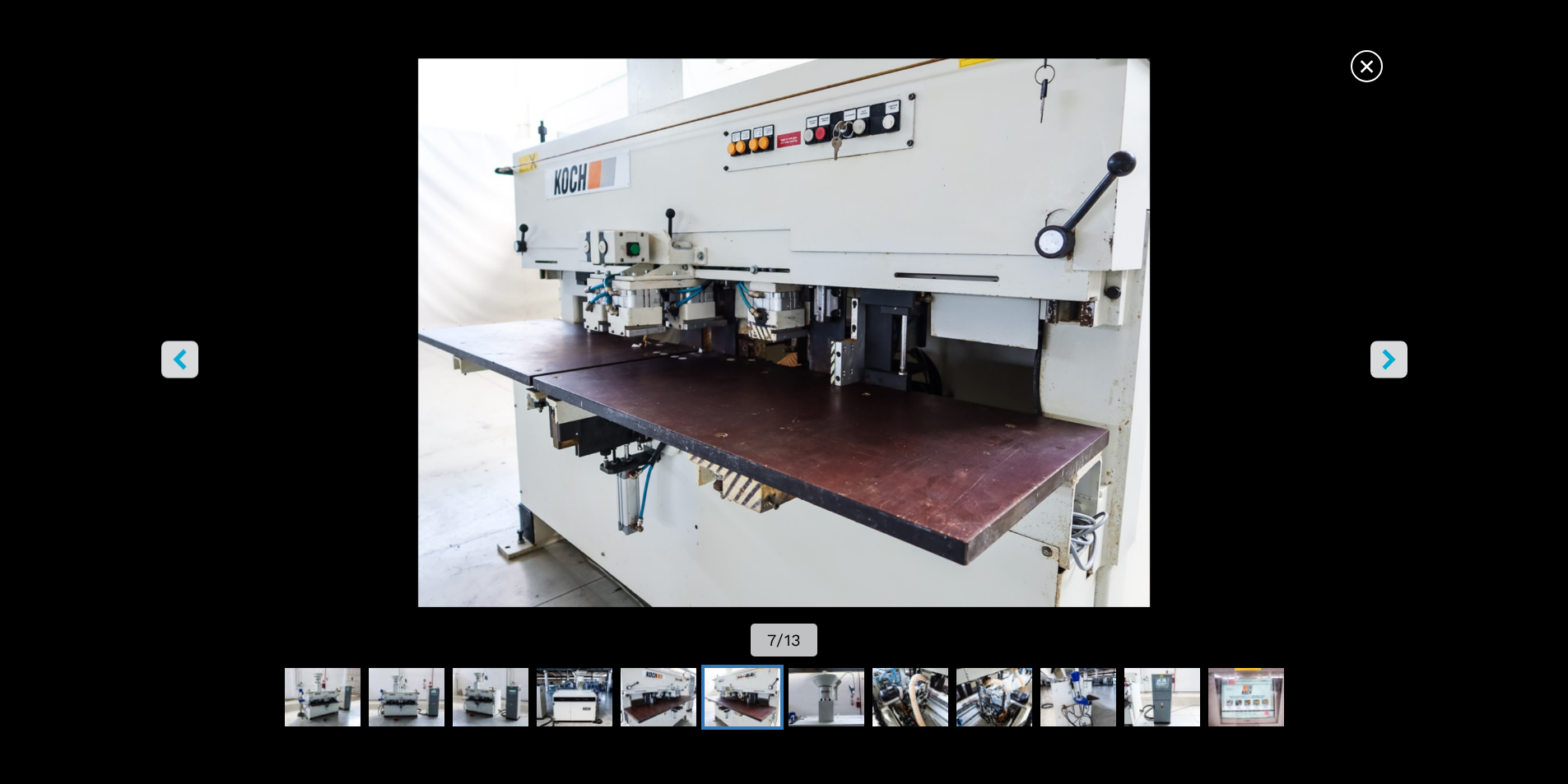
click at [1374, 361] on button "right-button" at bounding box center [1388, 359] width 37 height 37
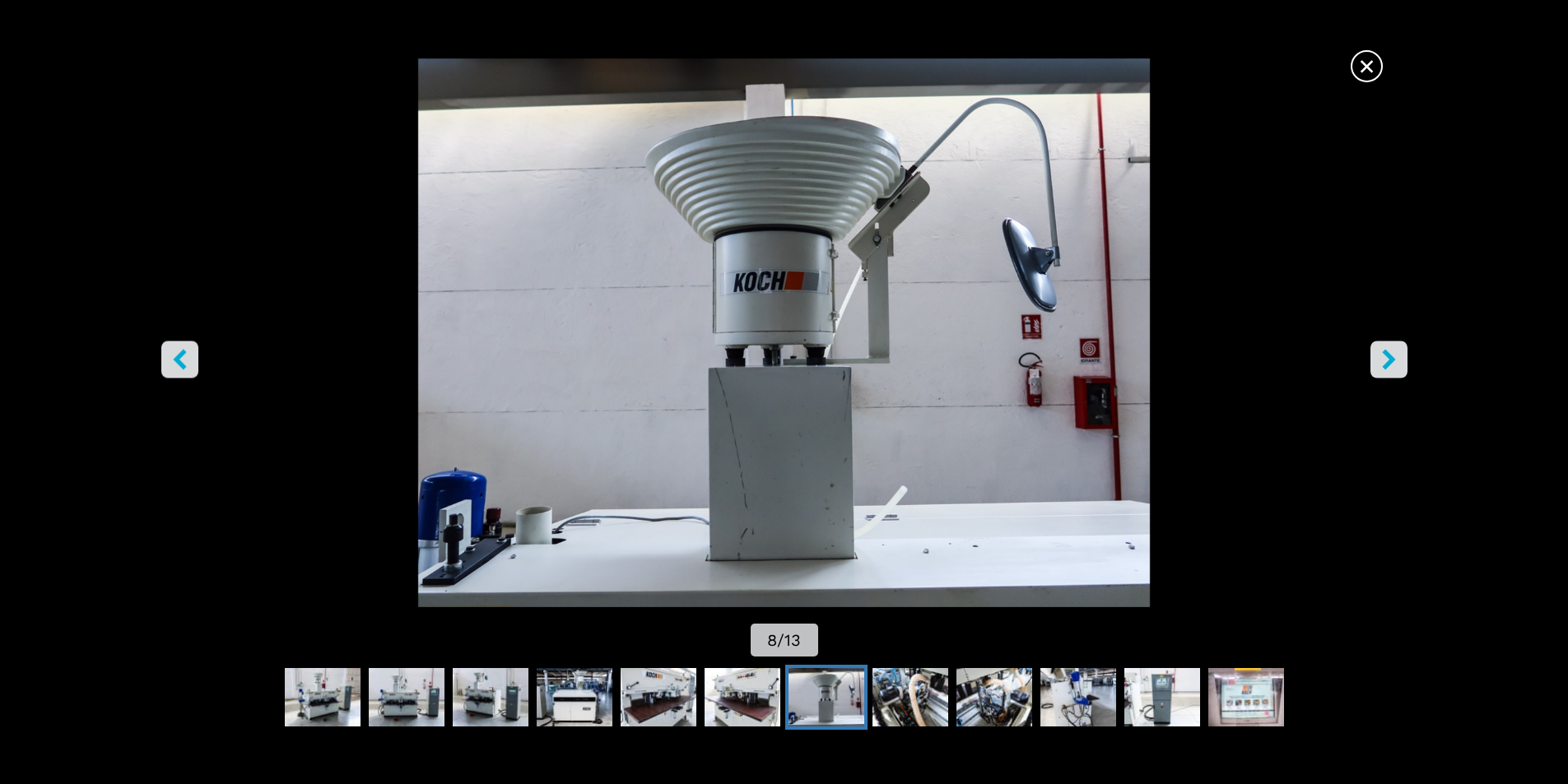
click at [1373, 361] on button "right-button" at bounding box center [1388, 359] width 37 height 37
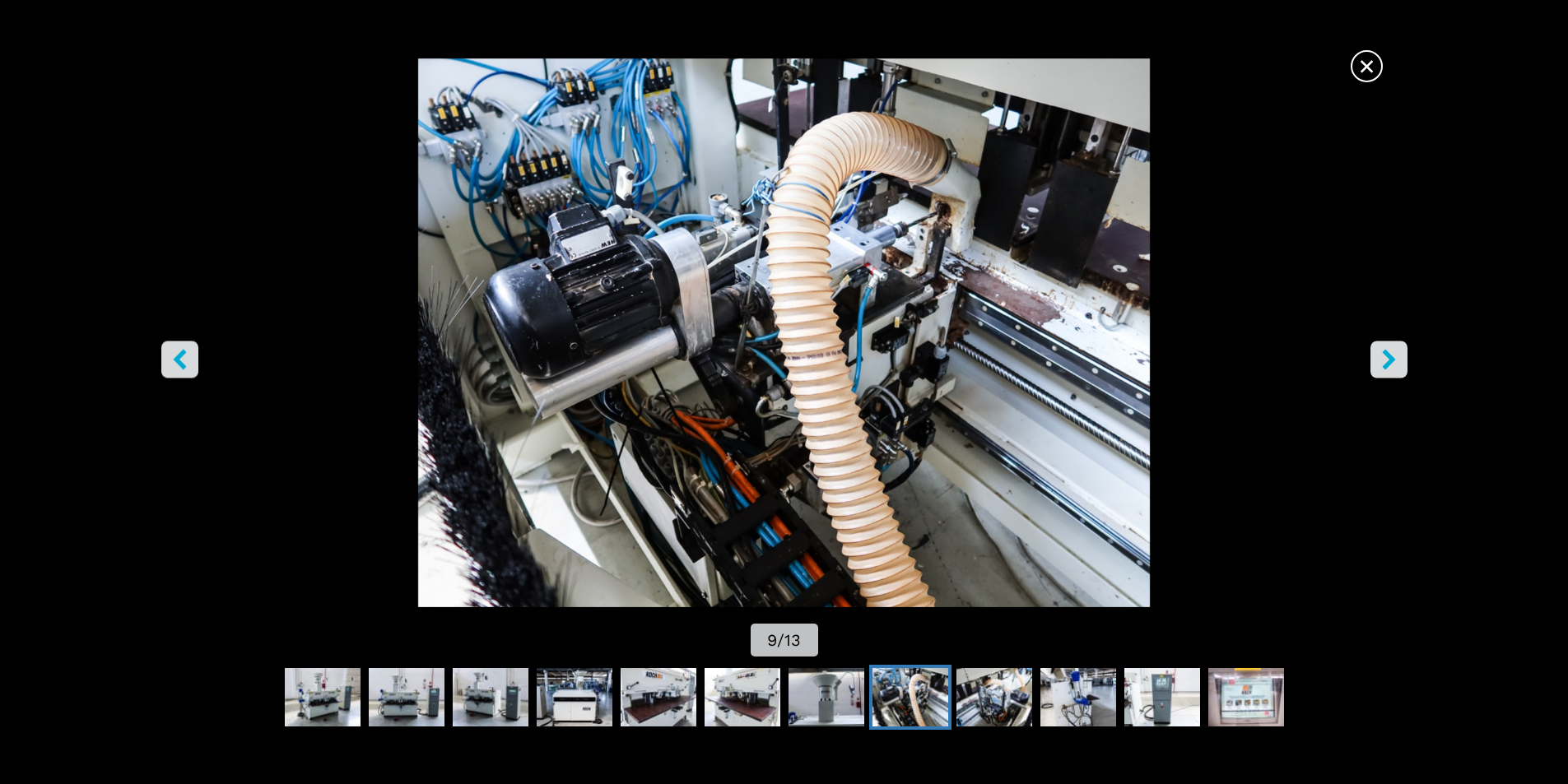
click at [1365, 76] on span "×" at bounding box center [1366, 62] width 28 height 28
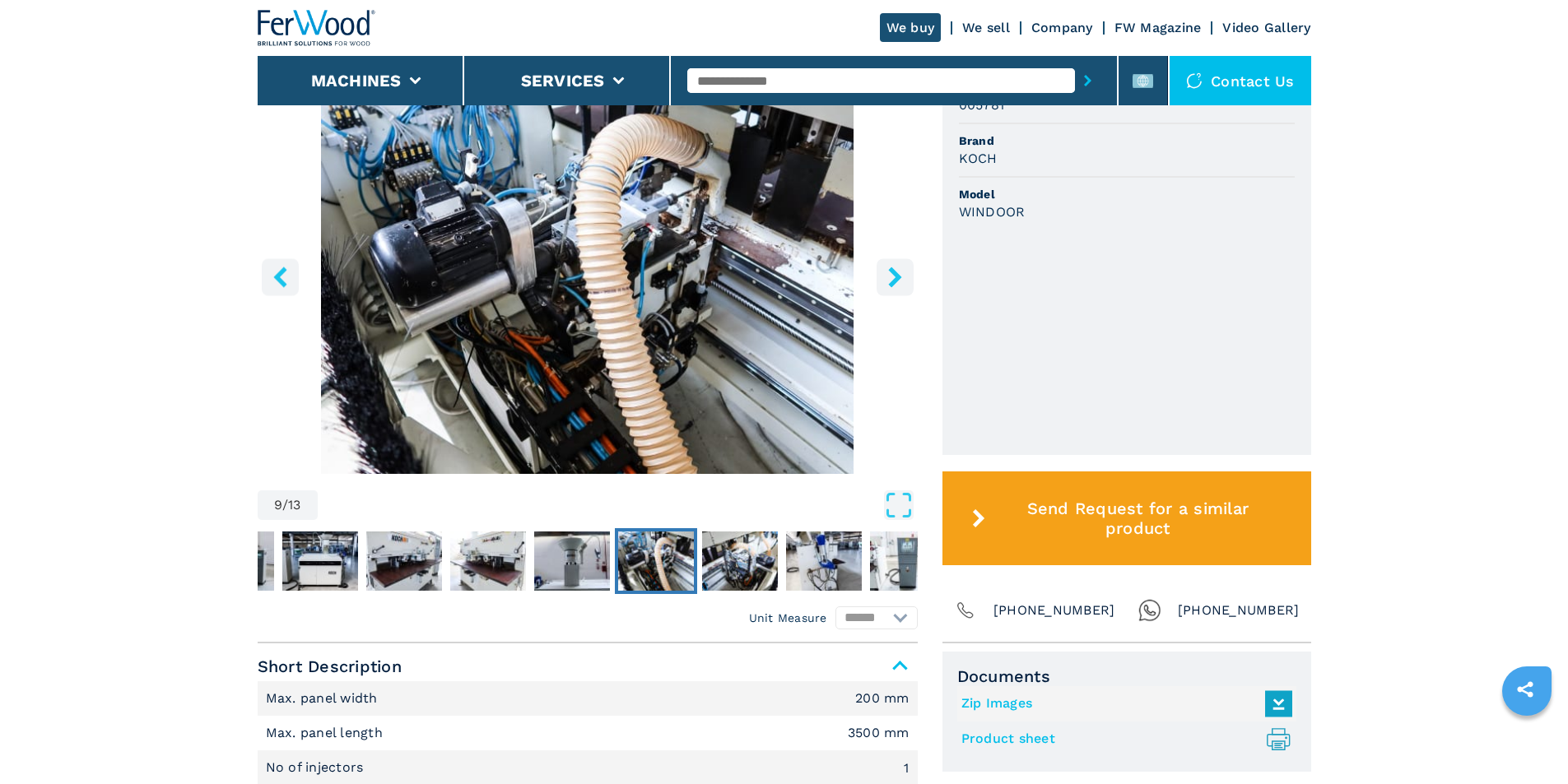
scroll to position [576, 0]
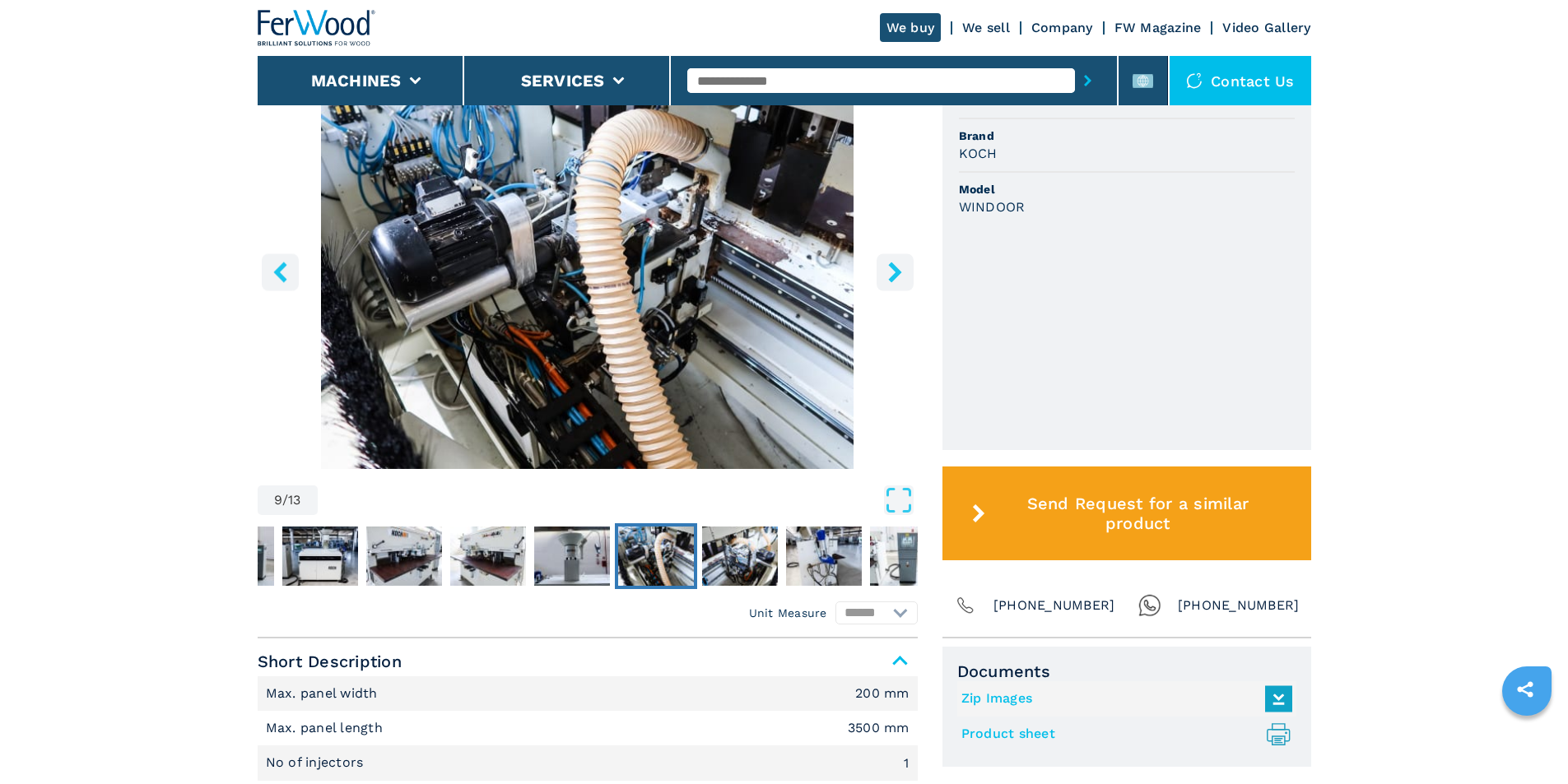
click at [895, 273] on icon "right-button" at bounding box center [895, 272] width 21 height 21
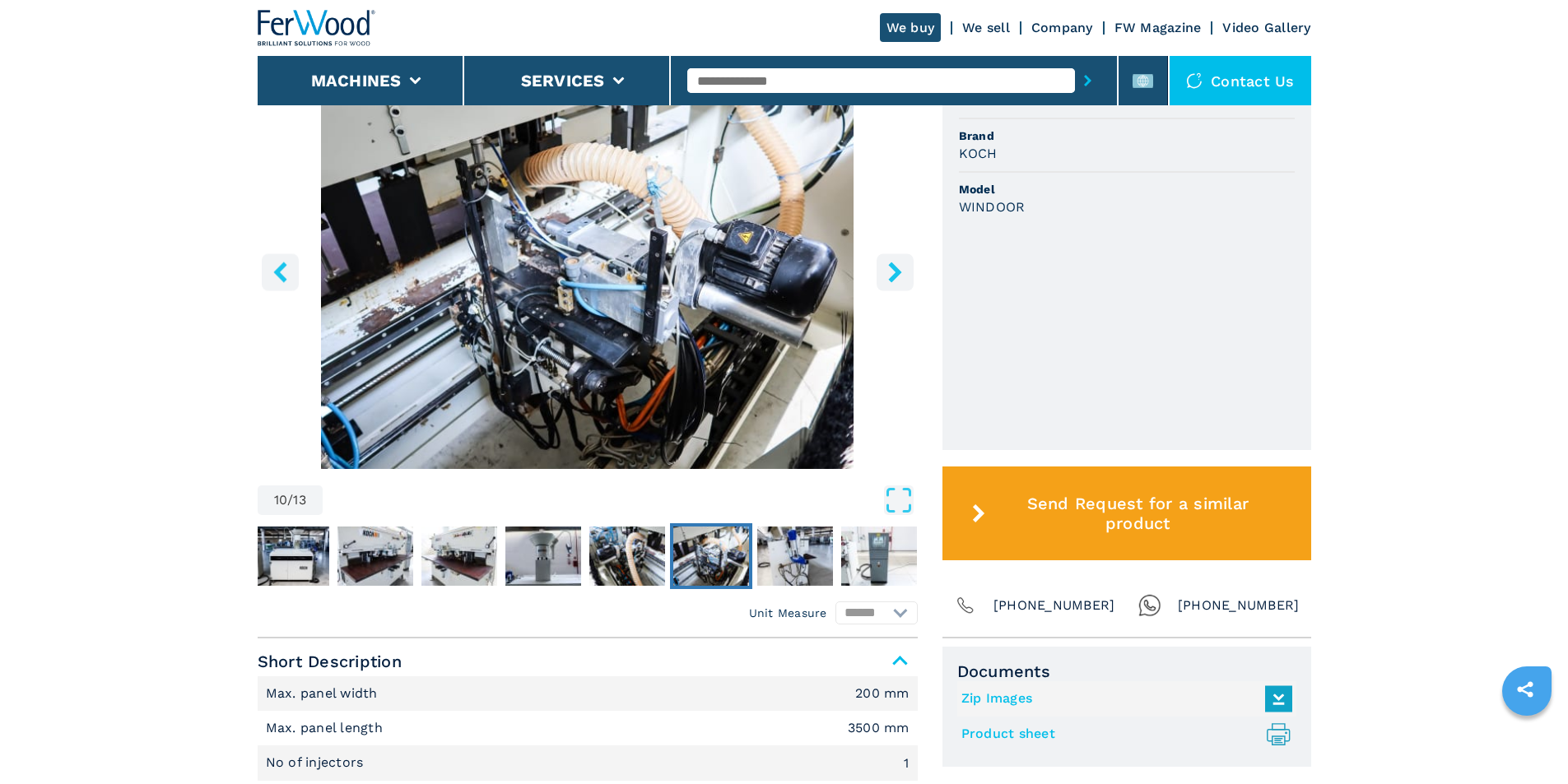
click at [893, 273] on icon "right-button" at bounding box center [895, 272] width 21 height 21
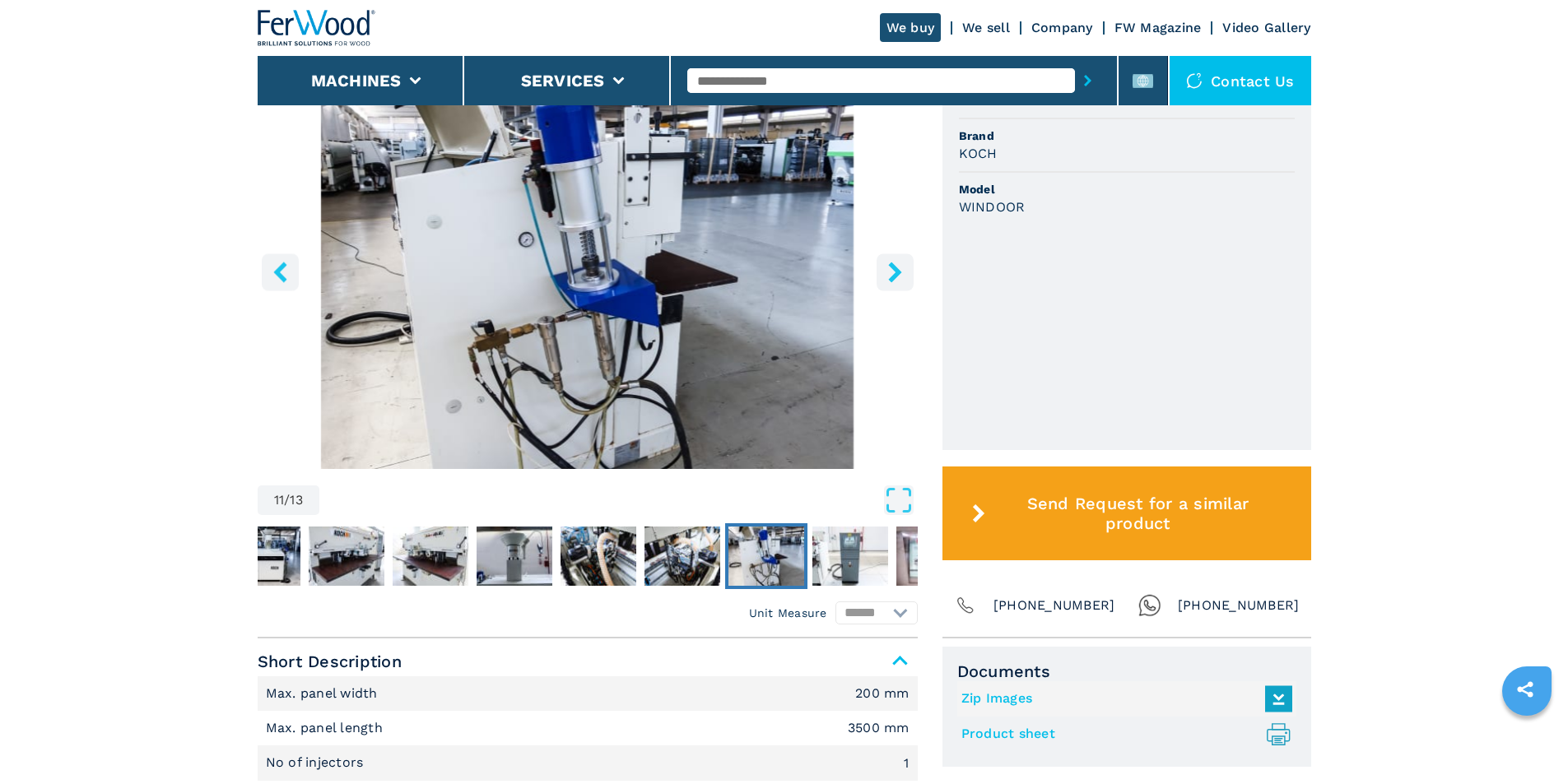
click at [893, 272] on icon "right-button" at bounding box center [895, 272] width 21 height 21
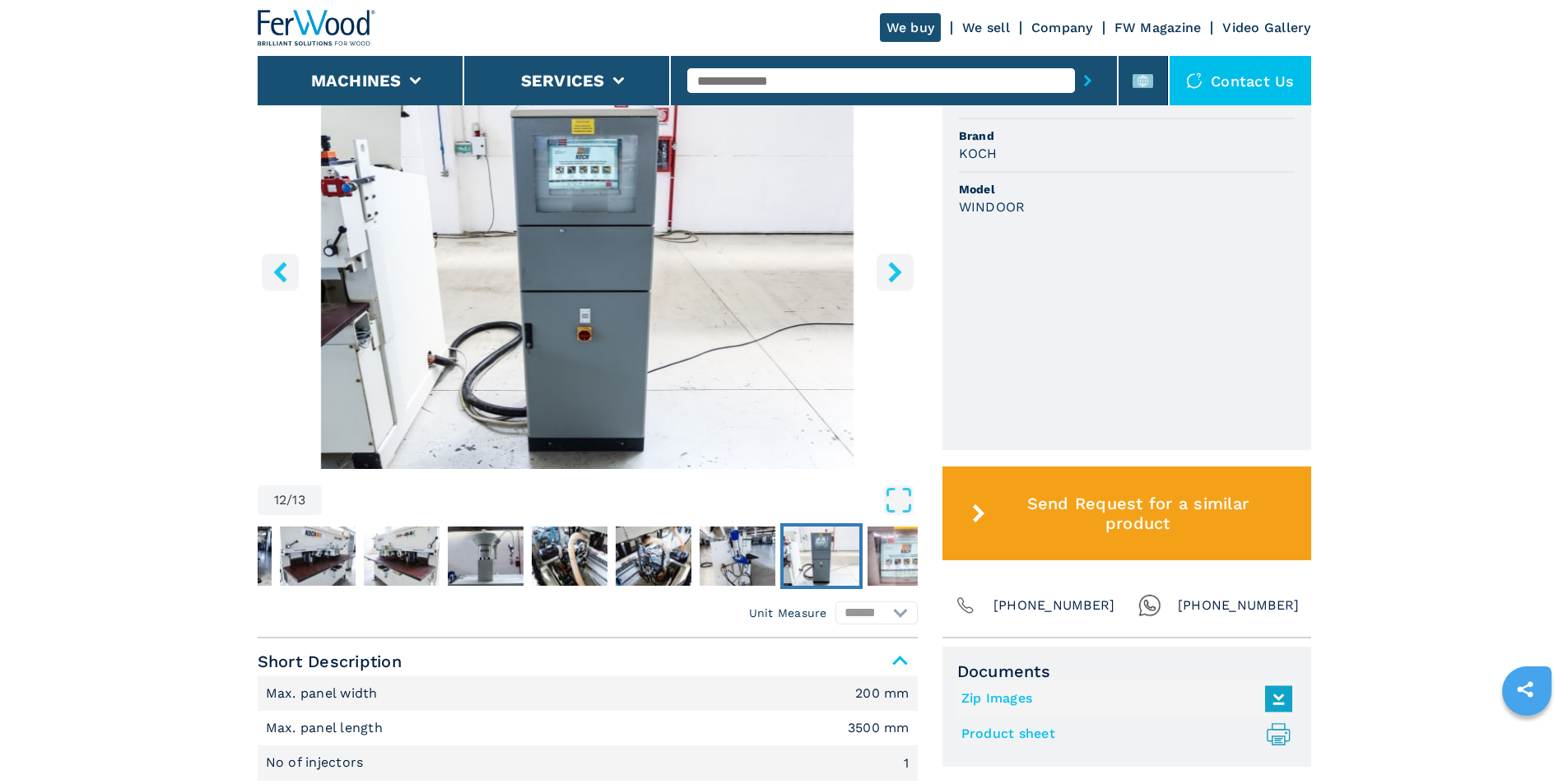
click at [892, 272] on icon "right-button" at bounding box center [895, 272] width 21 height 21
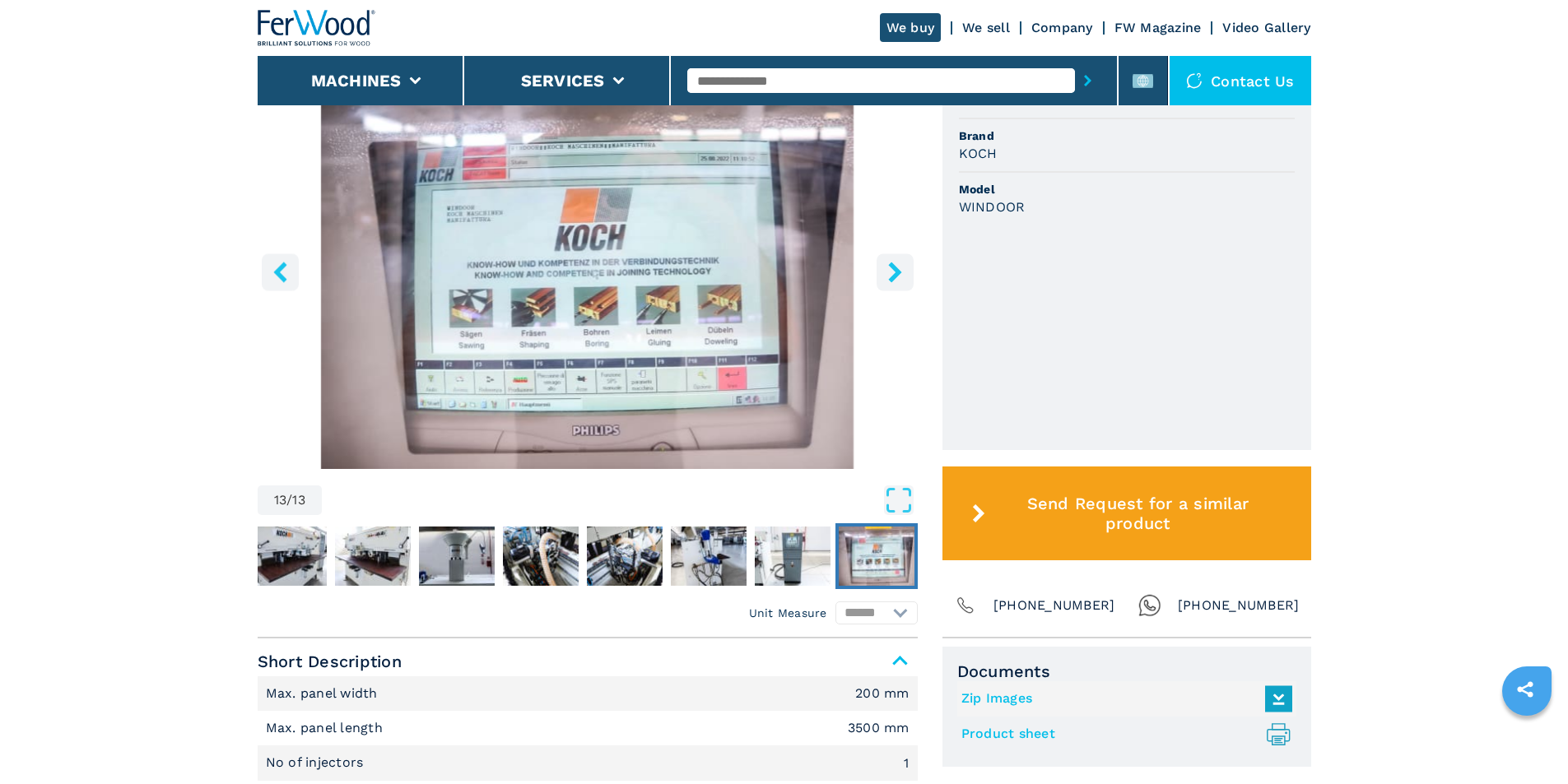
click at [633, 250] on img "Go to Slide 13" at bounding box center [587, 269] width 660 height 399
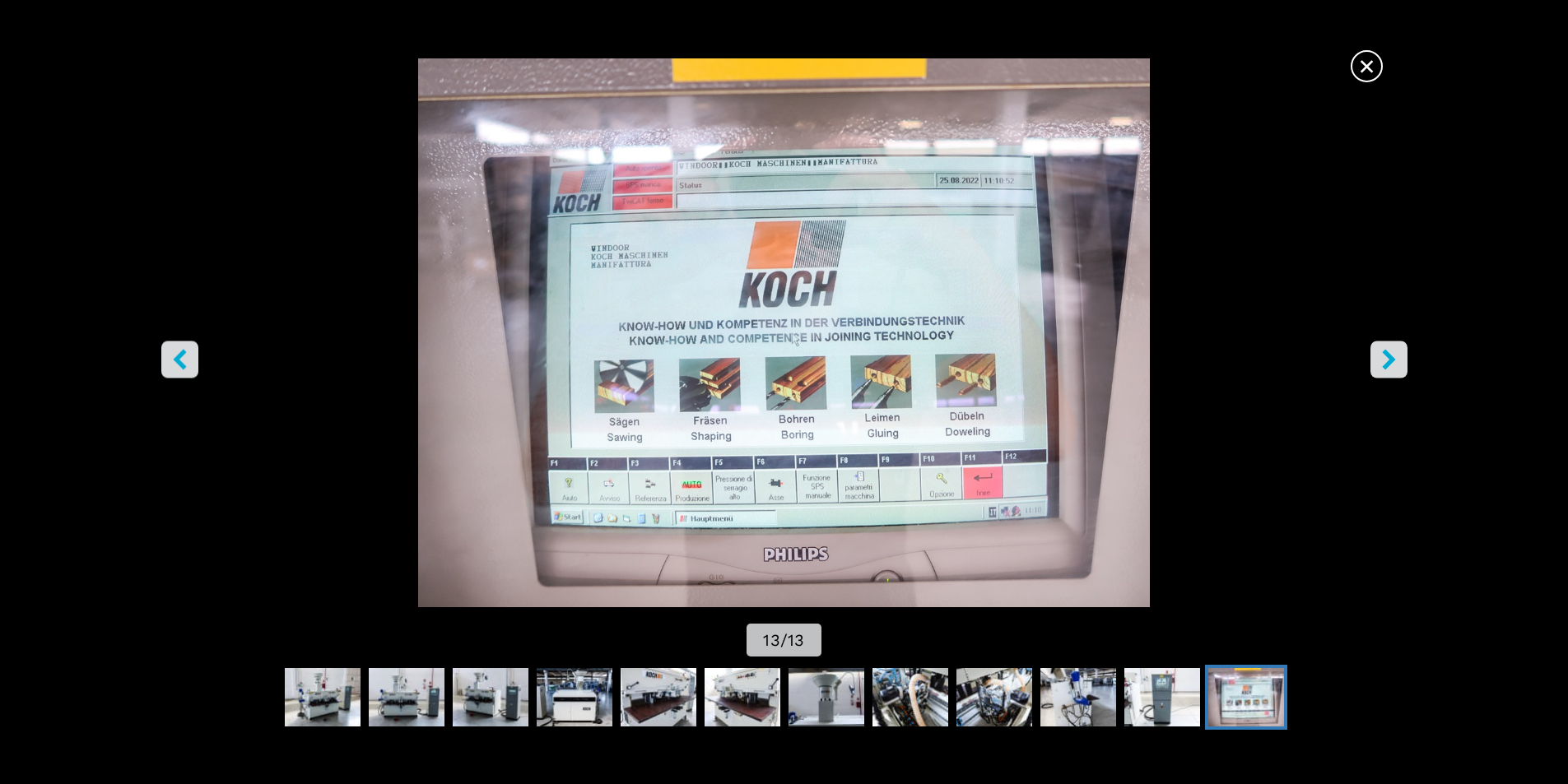
click at [633, 250] on img "Go to Slide 13" at bounding box center [784, 333] width 1412 height 549
click at [633, 249] on img "Go to Slide 13" at bounding box center [784, 333] width 1412 height 549
click at [1375, 361] on button "right-button" at bounding box center [1388, 359] width 37 height 37
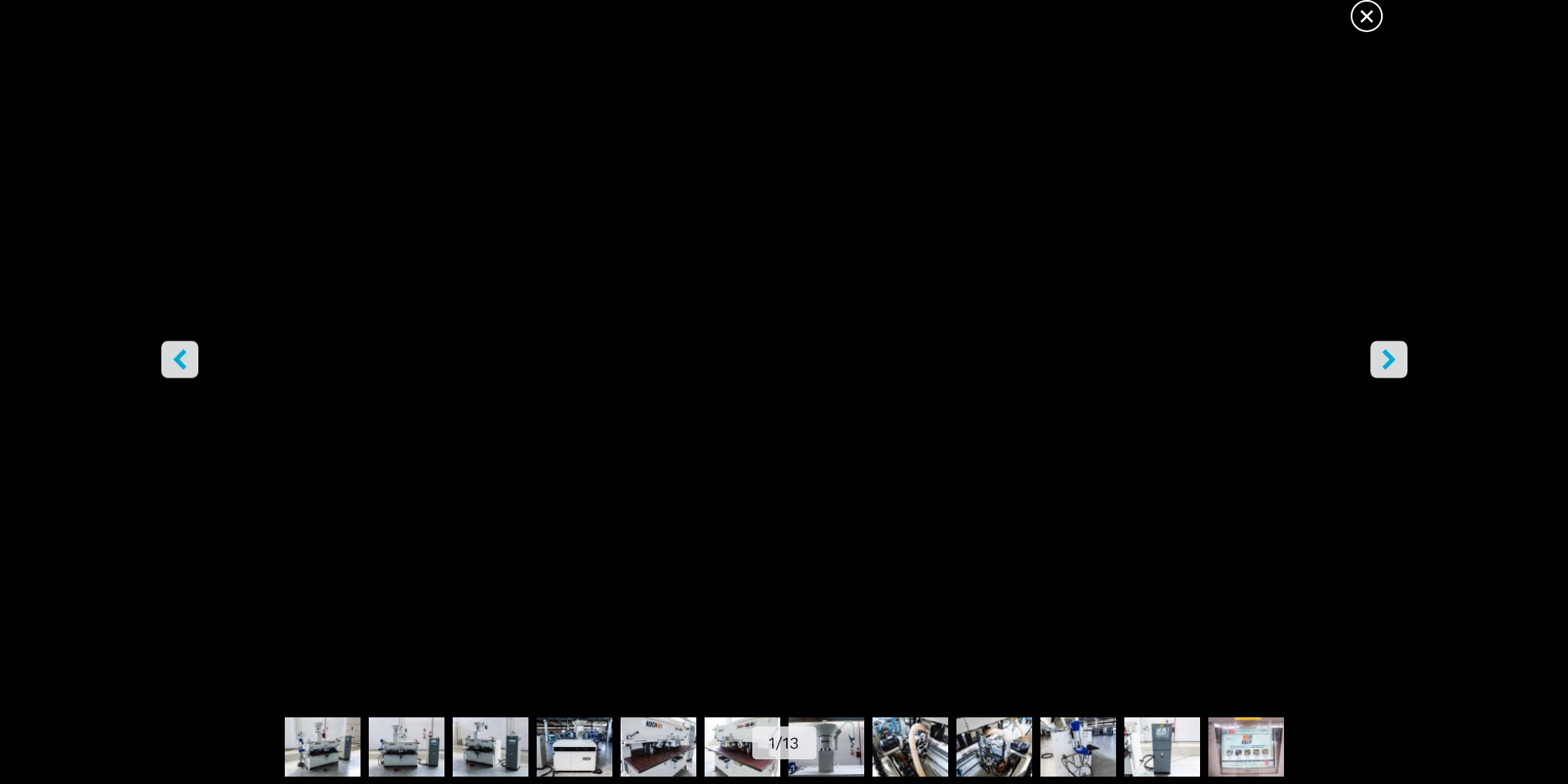
click at [1366, 16] on span "×" at bounding box center [1366, 12] width 28 height 28
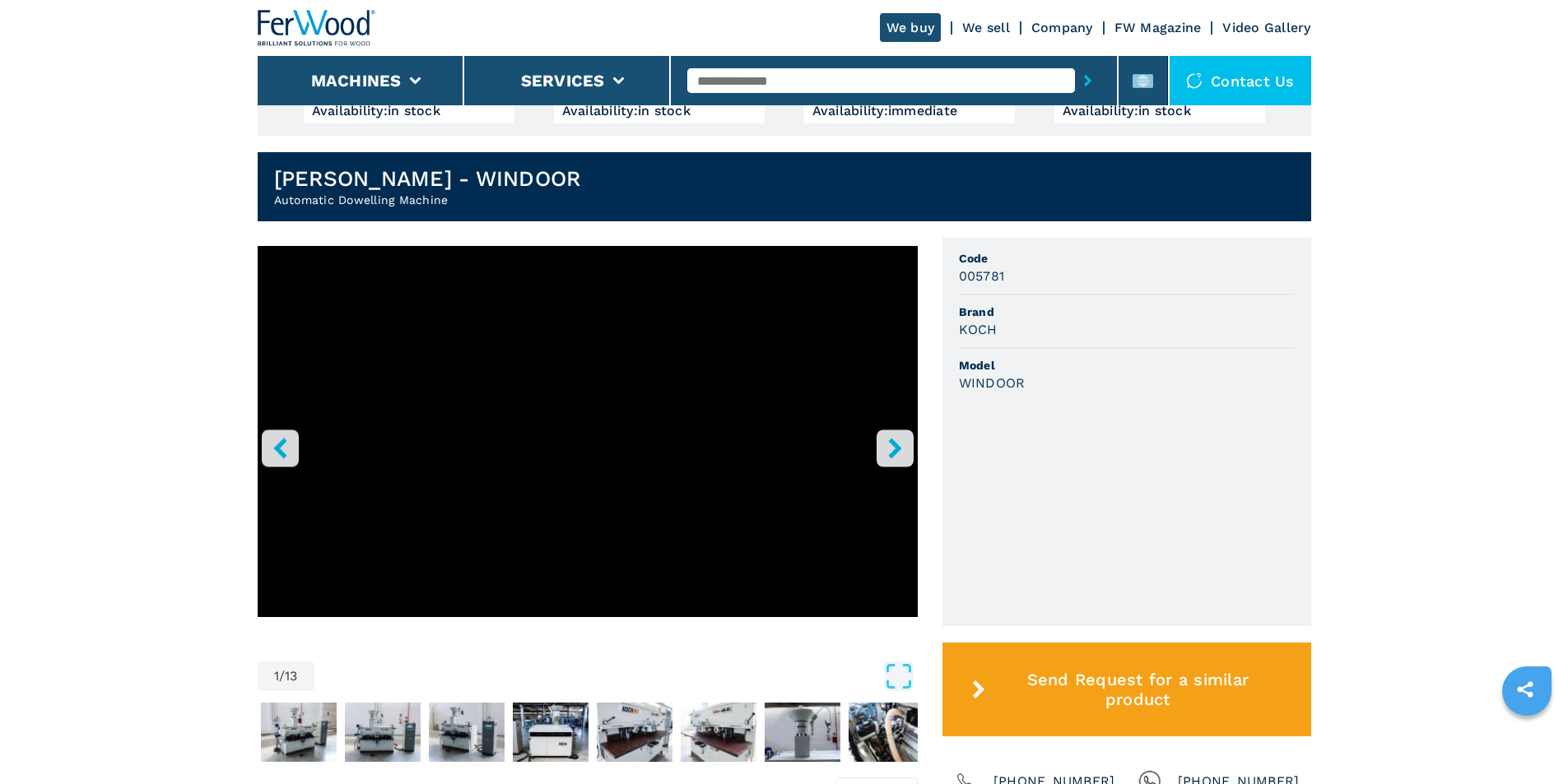
scroll to position [329, 0]
